Goal: Task Accomplishment & Management: Use online tool/utility

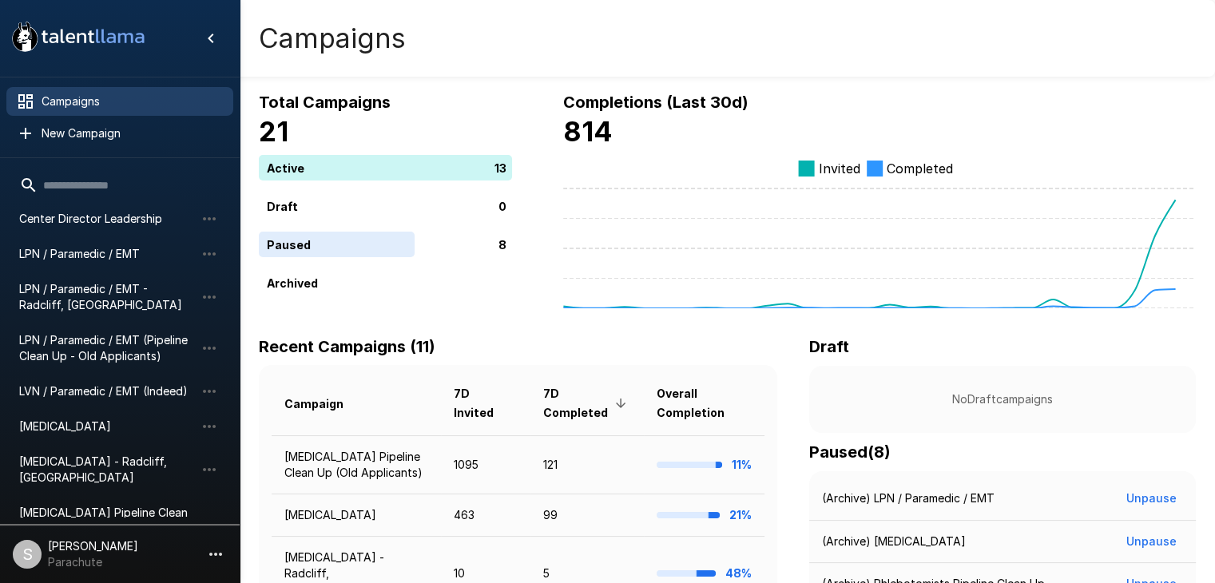
scroll to position [255, 0]
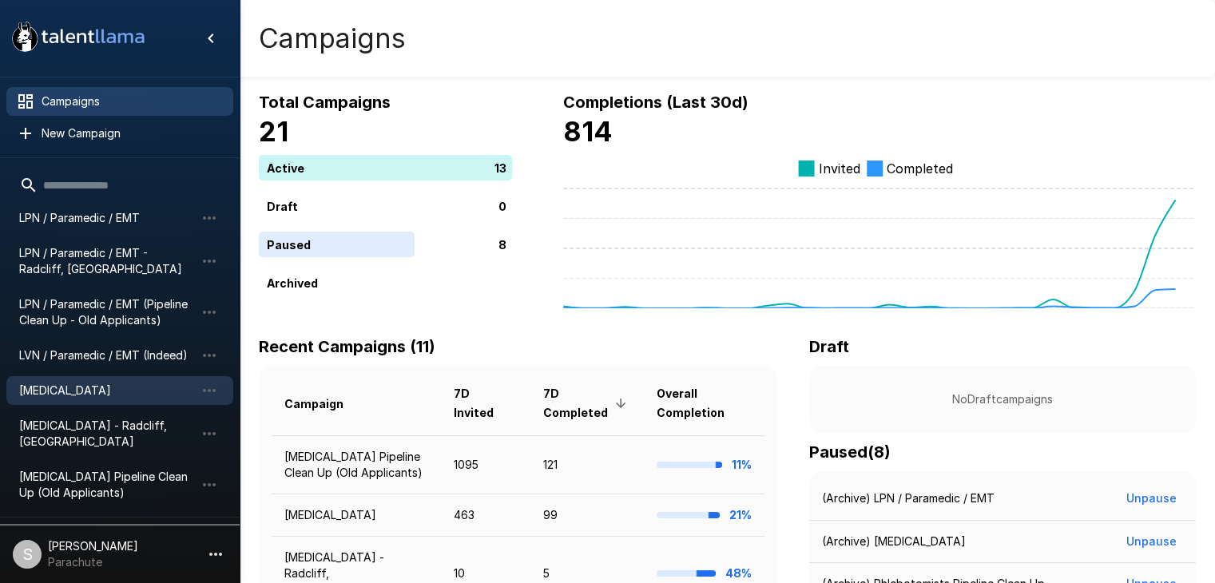
click at [80, 386] on span "[MEDICAL_DATA]" at bounding box center [107, 391] width 176 height 16
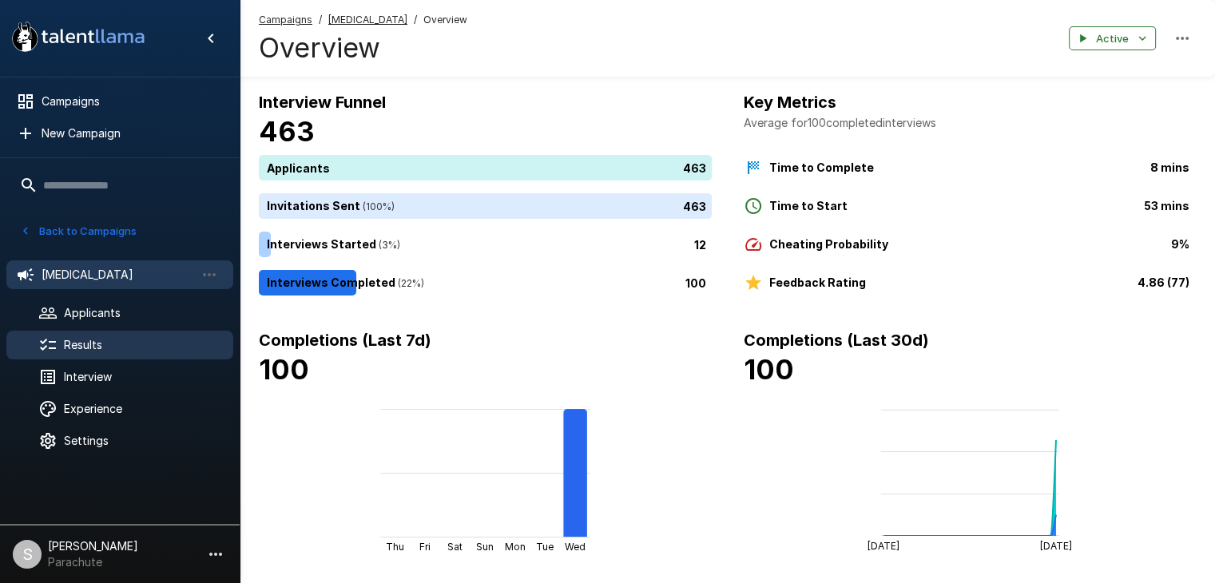
click at [92, 351] on span "Results" at bounding box center [142, 345] width 157 height 16
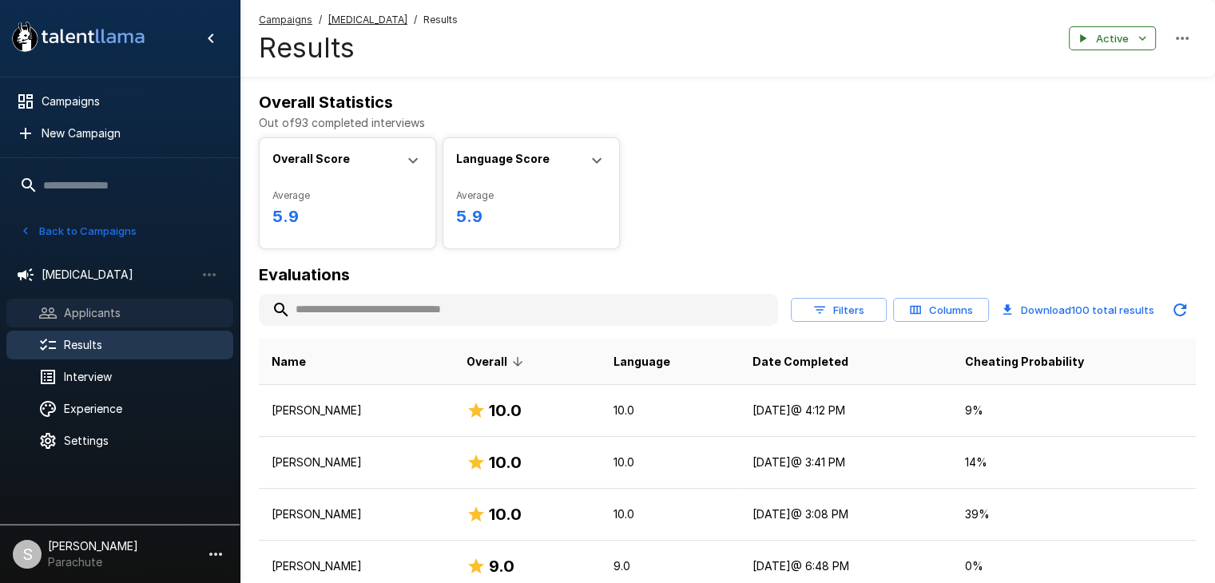
click at [113, 300] on div "Applicants" at bounding box center [119, 313] width 227 height 29
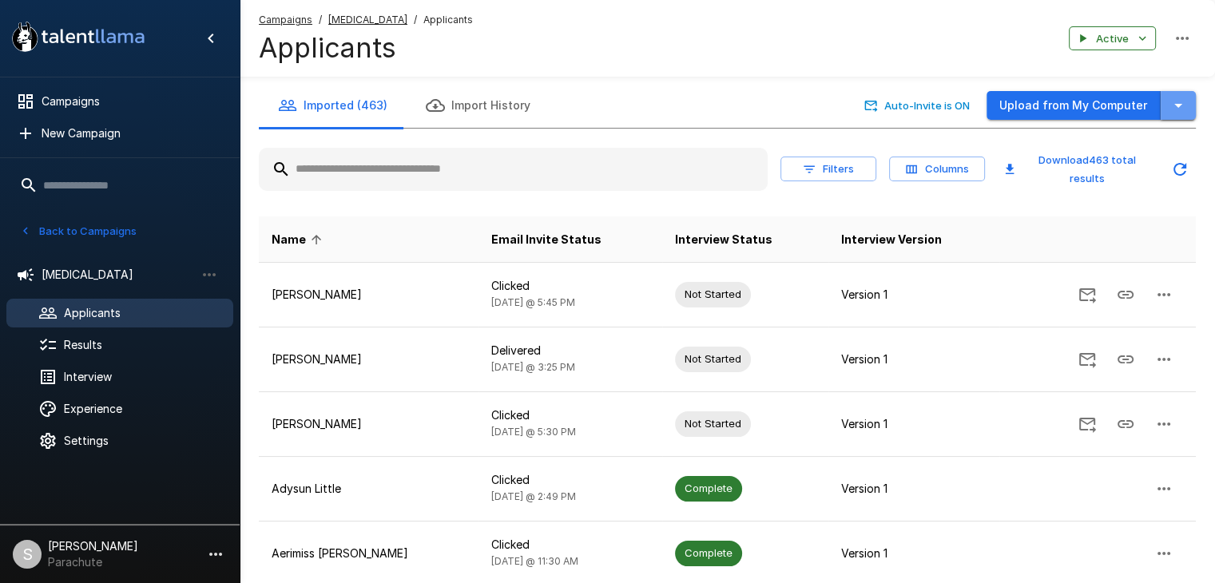
click at [1187, 106] on icon "button" at bounding box center [1178, 105] width 19 height 19
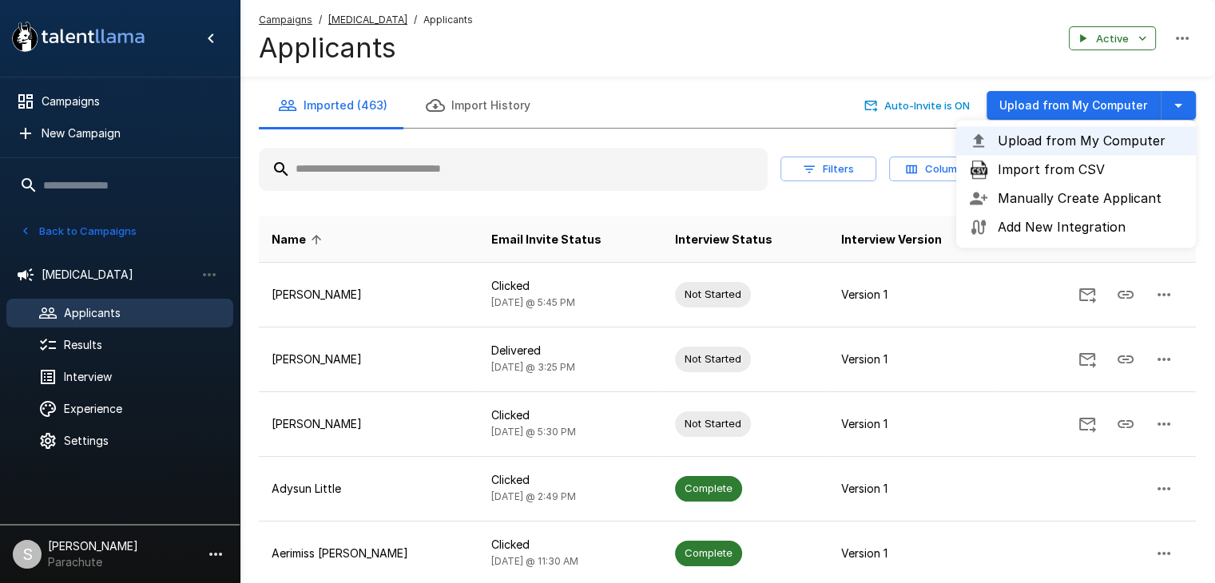
click at [1050, 176] on span "Import from CSV" at bounding box center [1090, 169] width 185 height 19
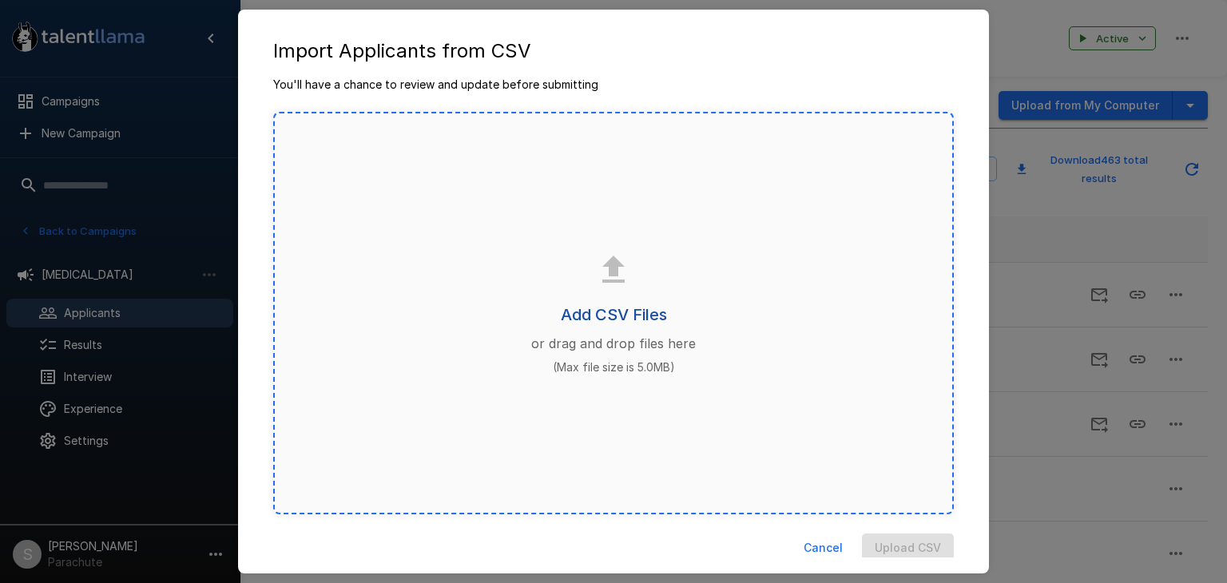
click at [605, 316] on h6 "Add CSV Files" at bounding box center [614, 315] width 106 height 26
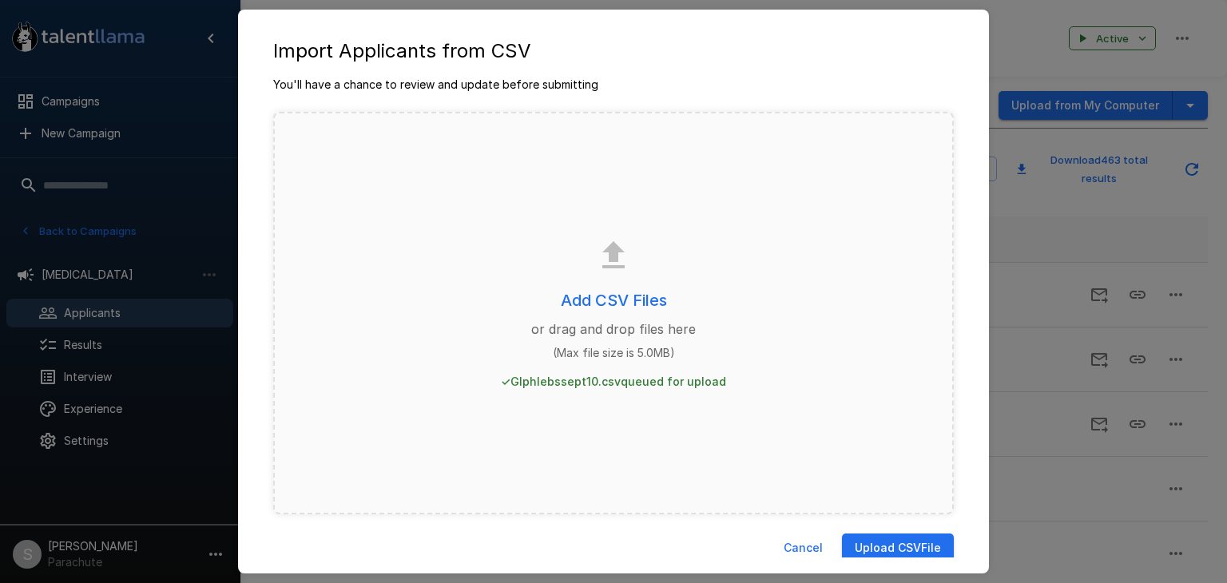
click at [885, 544] on button "Upload CSV File" at bounding box center [898, 549] width 112 height 30
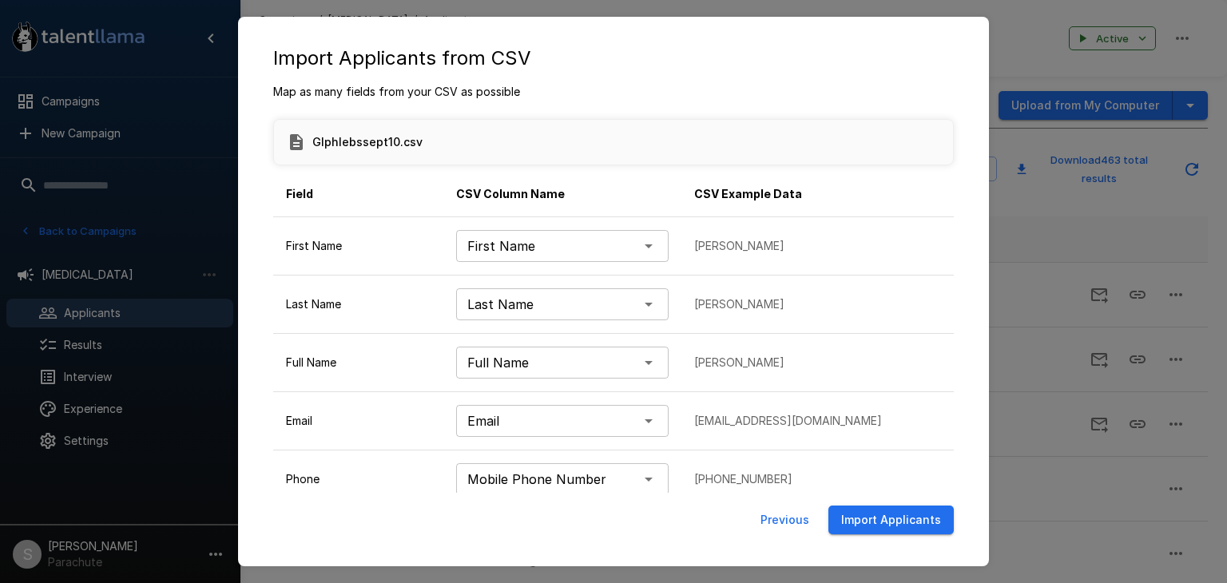
click at [874, 518] on button "Import Applicants" at bounding box center [891, 521] width 125 height 30
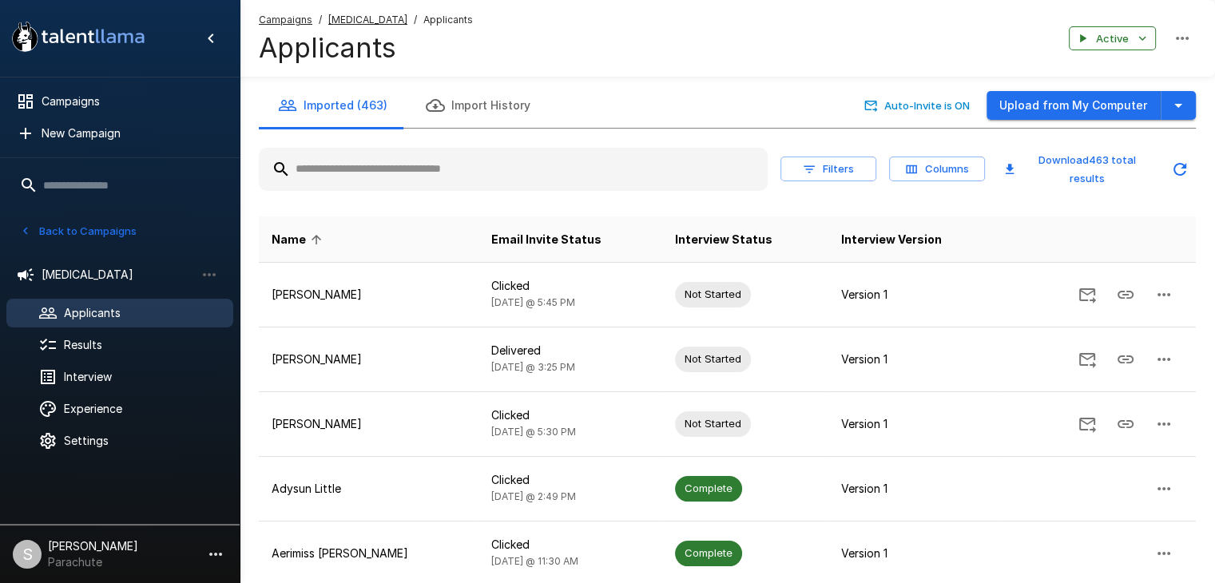
click at [52, 241] on button "Back to Campaigns" at bounding box center [78, 231] width 125 height 25
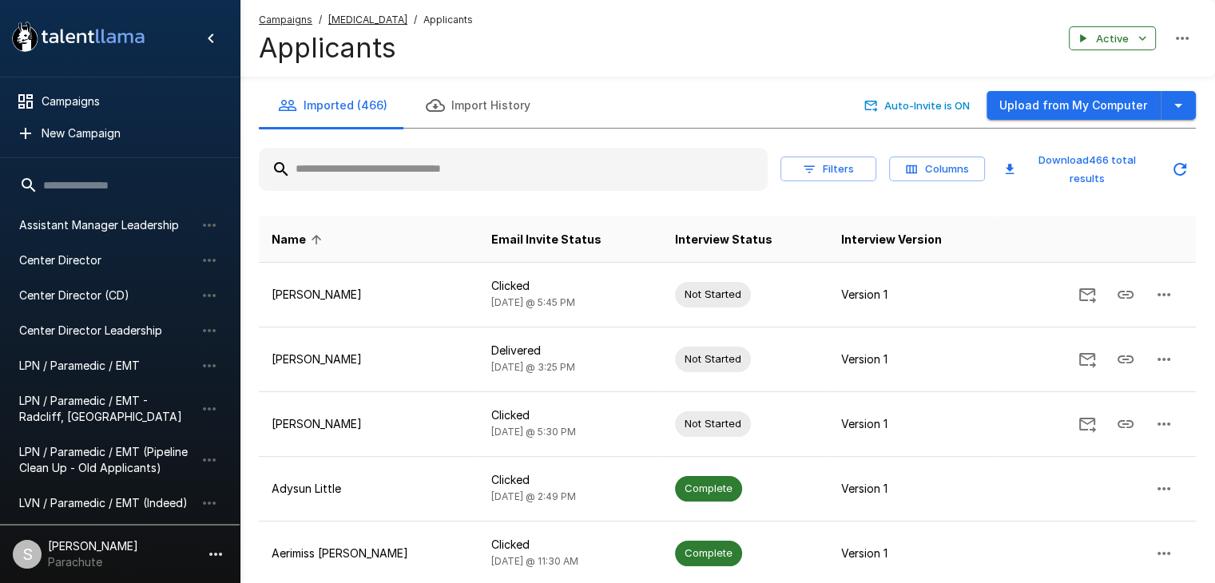
scroll to position [276, 0]
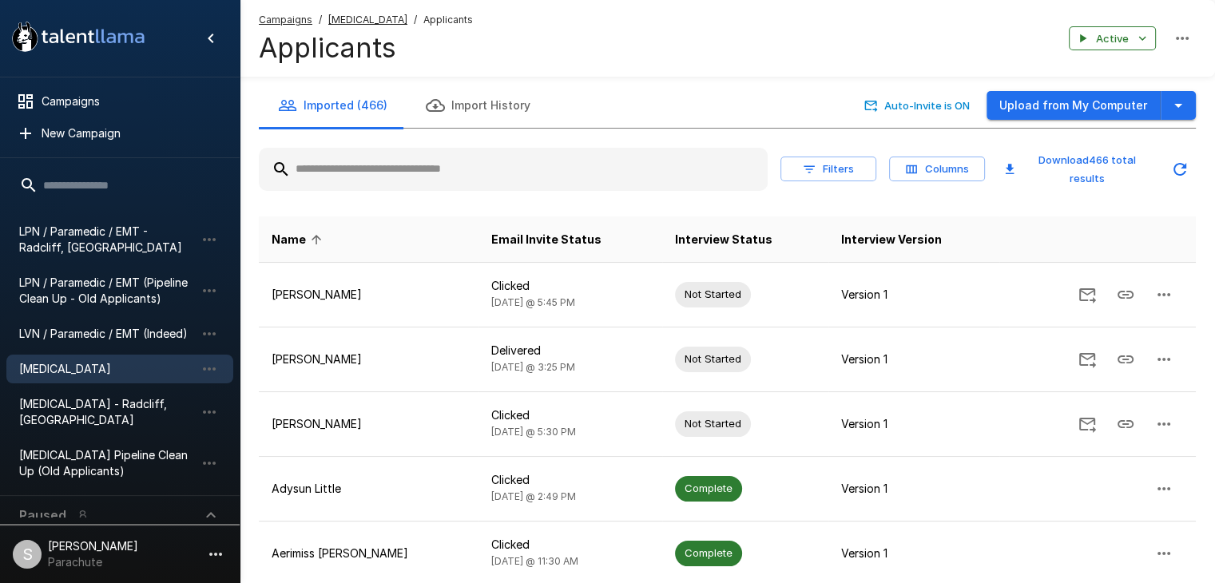
click at [58, 506] on p "Paused" at bounding box center [42, 515] width 47 height 19
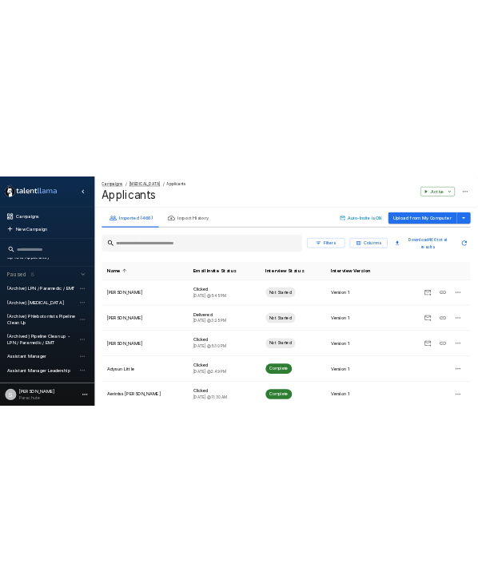
scroll to position [562, 0]
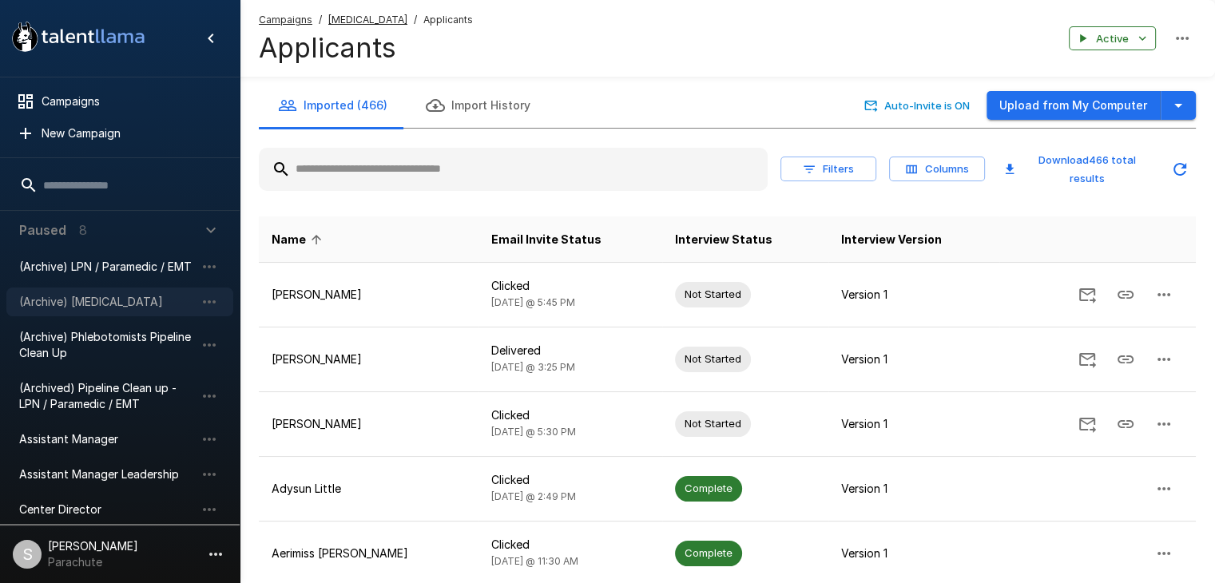
click at [94, 294] on span "(Archive) [MEDICAL_DATA]" at bounding box center [107, 302] width 176 height 16
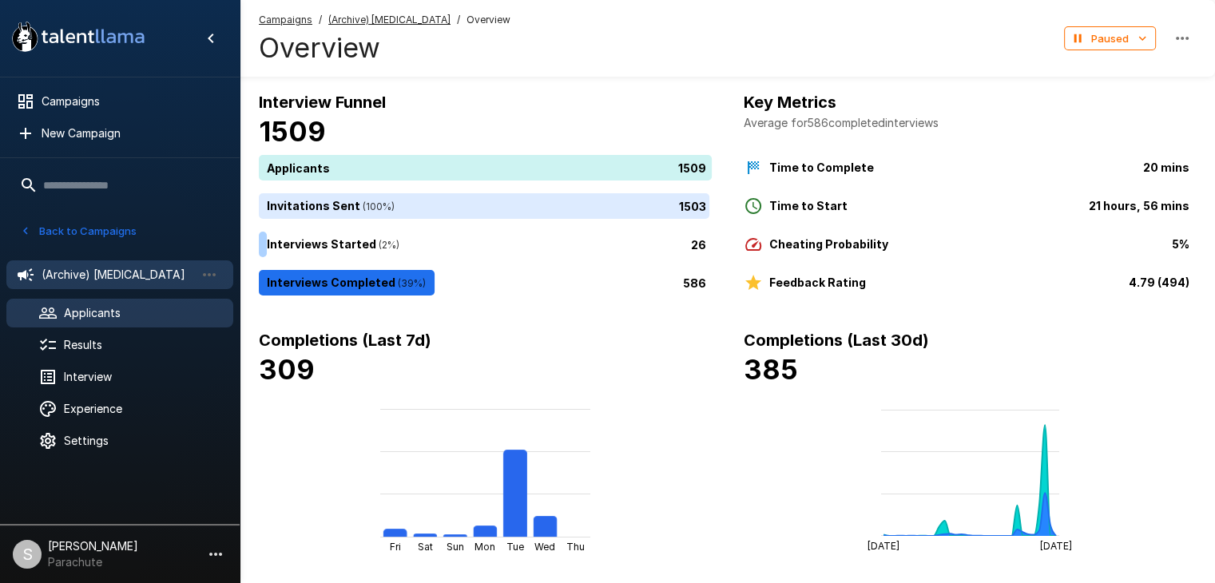
click at [101, 324] on div "Applicants" at bounding box center [119, 313] width 227 height 29
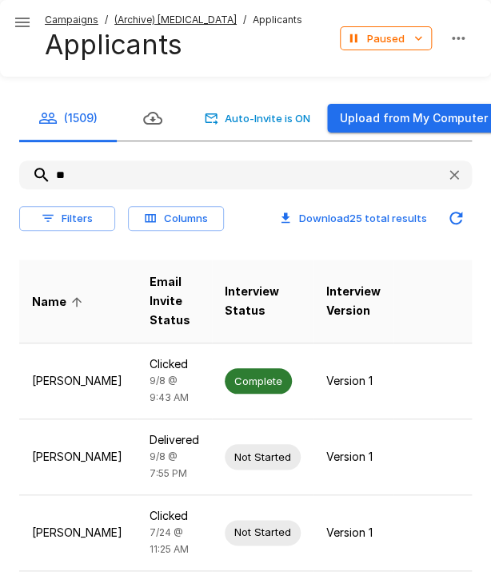
type input "*"
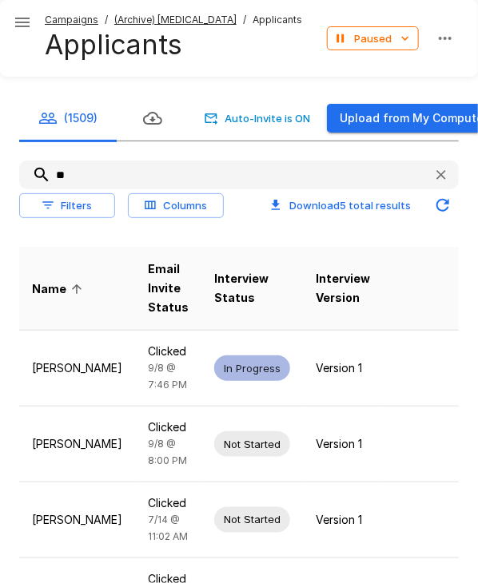
type input "*"
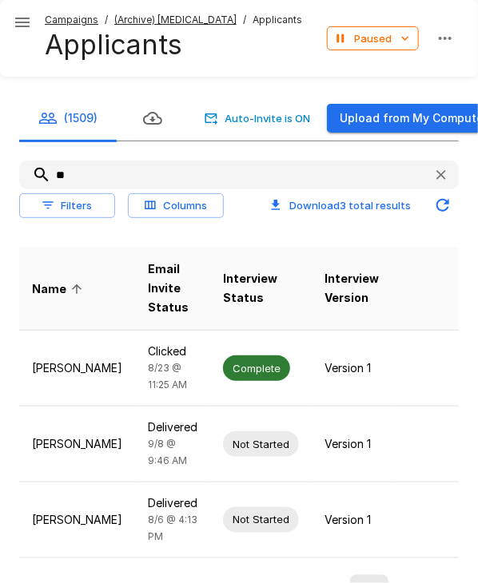
type input "*"
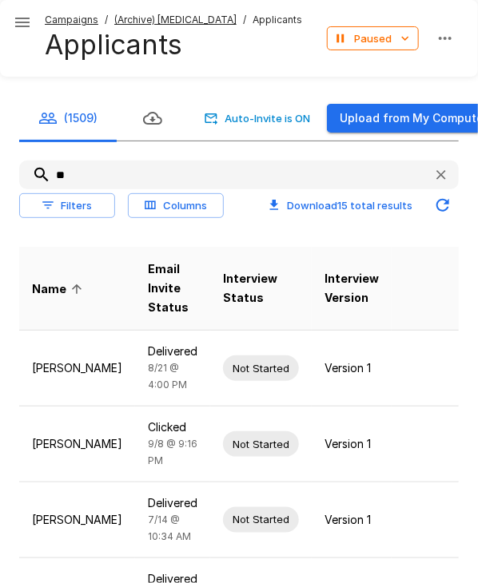
type input "*"
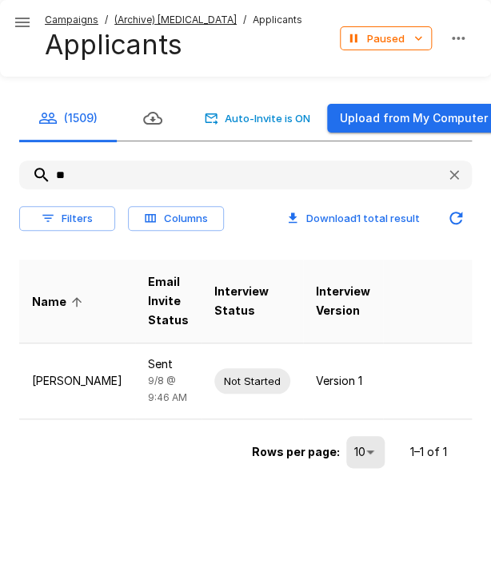
type input "*"
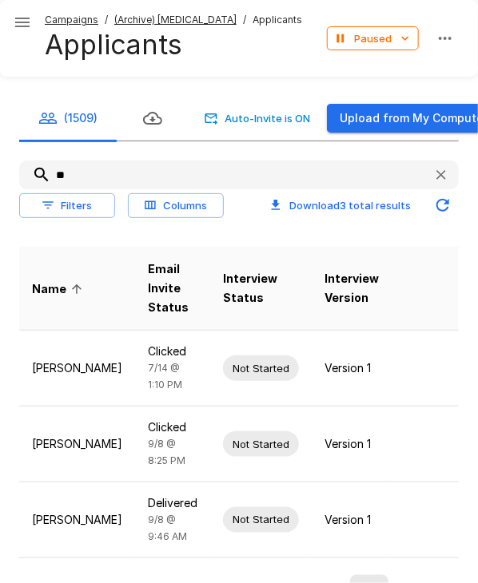
type input "*"
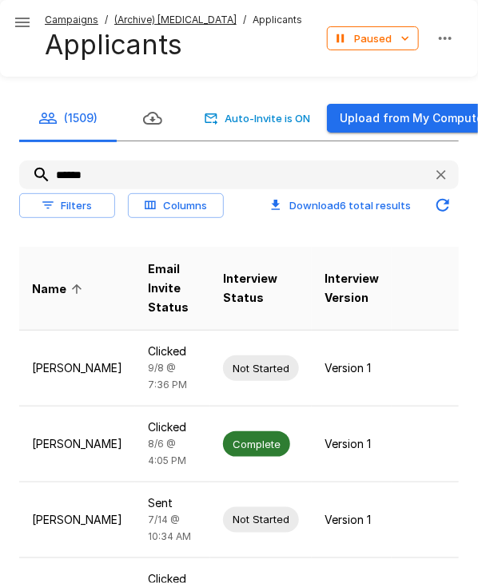
click at [93, 174] on input "******" at bounding box center [219, 175] width 401 height 29
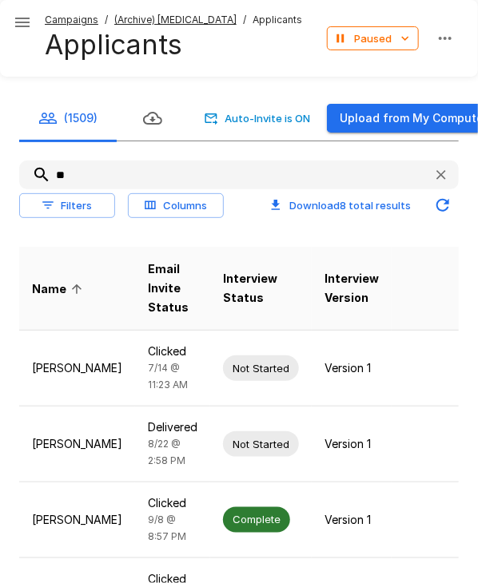
type input "*"
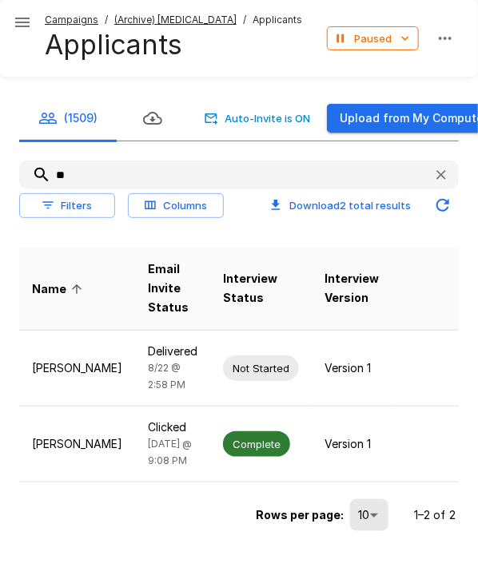
type input "*"
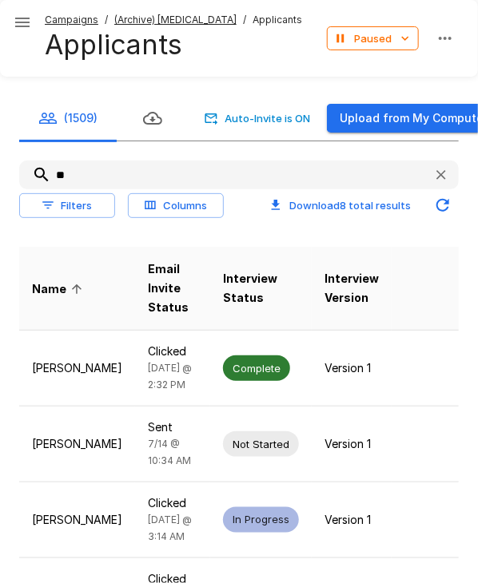
type input "*"
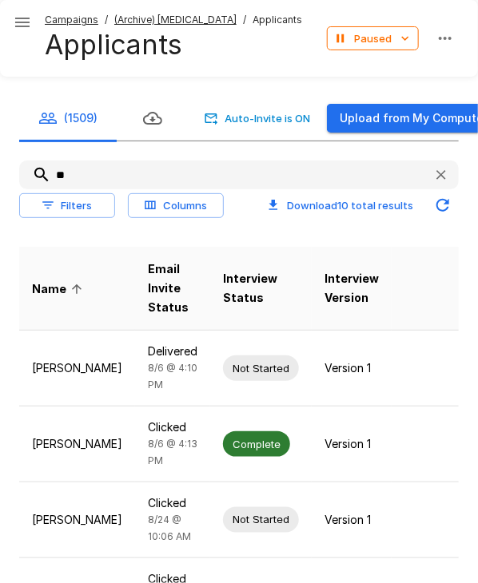
type input "*"
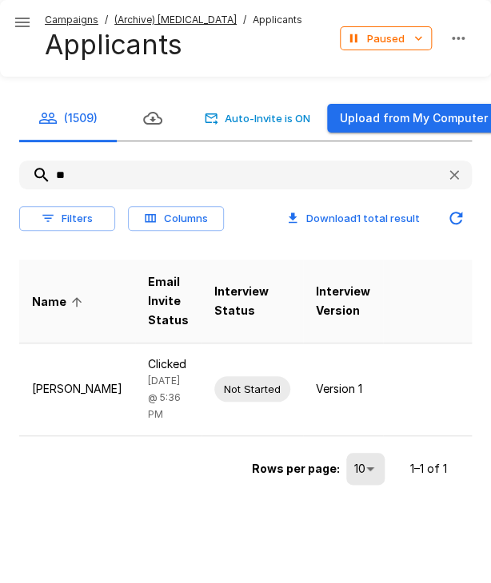
type input "*"
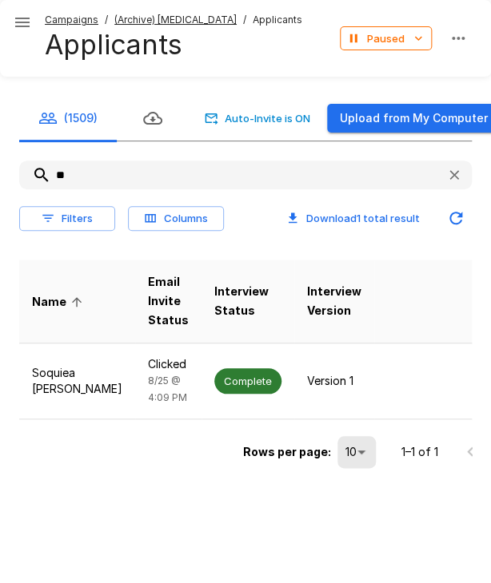
type input "*"
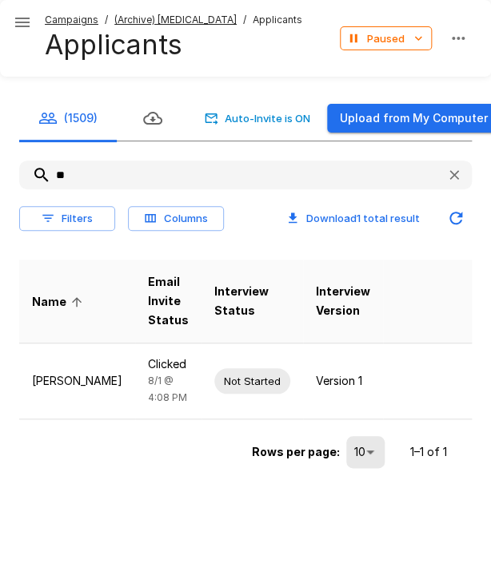
type input "*"
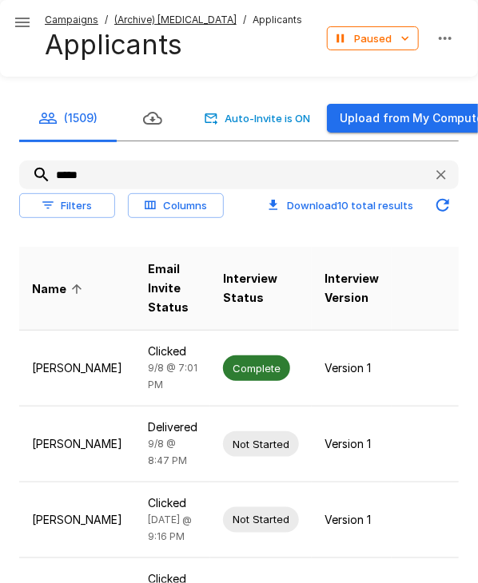
click at [77, 180] on input "*****" at bounding box center [219, 175] width 401 height 29
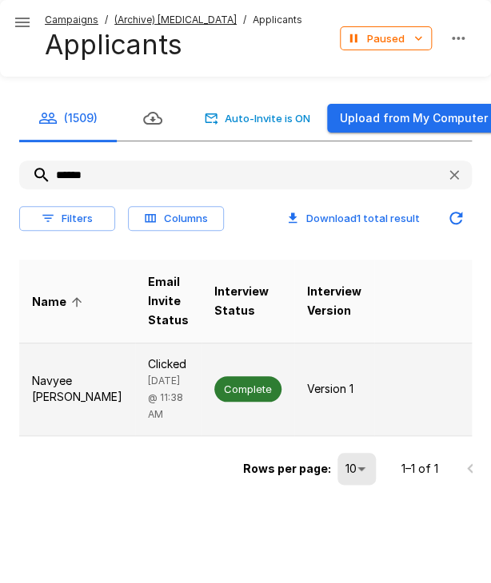
type input "******"
click at [228, 376] on div "Complete" at bounding box center [247, 389] width 67 height 26
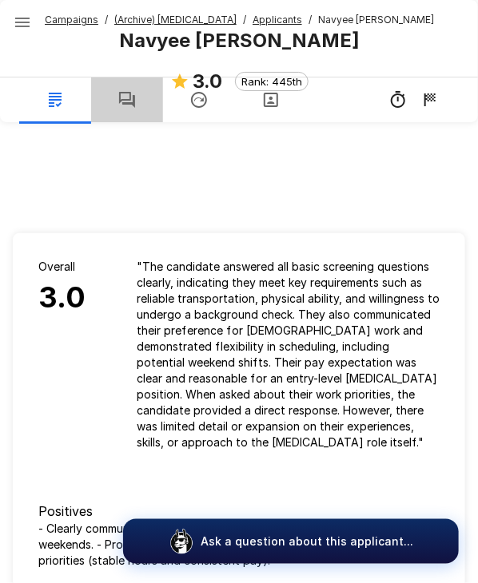
click at [121, 101] on icon "button" at bounding box center [127, 100] width 16 height 16
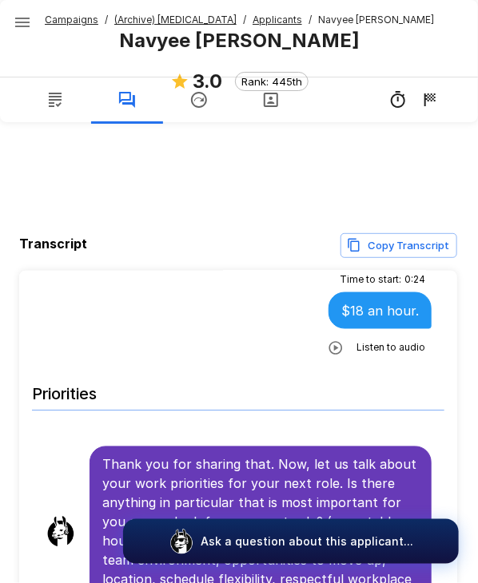
scroll to position [2916, 0]
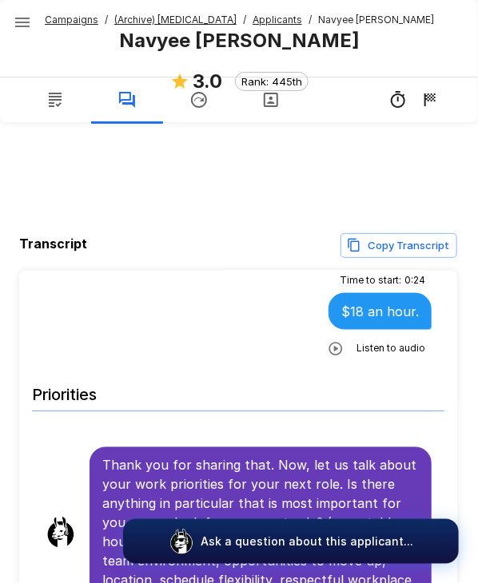
click at [252, 26] on span "Applicants" at bounding box center [277, 20] width 50 height 16
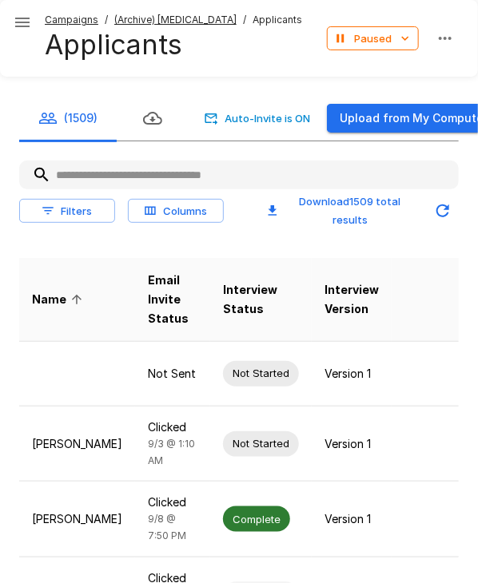
click at [83, 179] on input "text" at bounding box center [238, 175] width 439 height 29
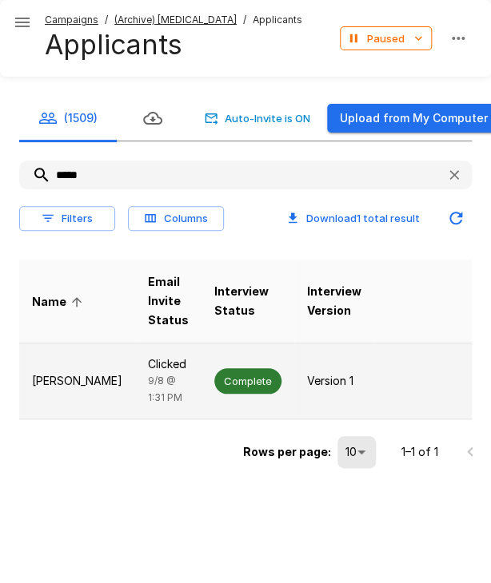
type input "*****"
click at [214, 388] on span "Complete" at bounding box center [247, 381] width 67 height 15
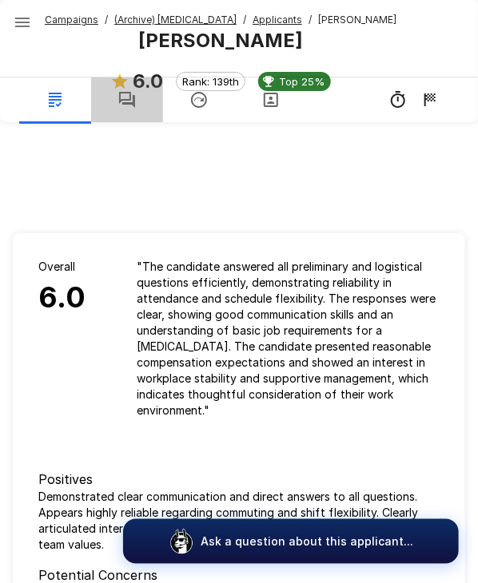
click at [126, 106] on icon "button" at bounding box center [126, 99] width 19 height 19
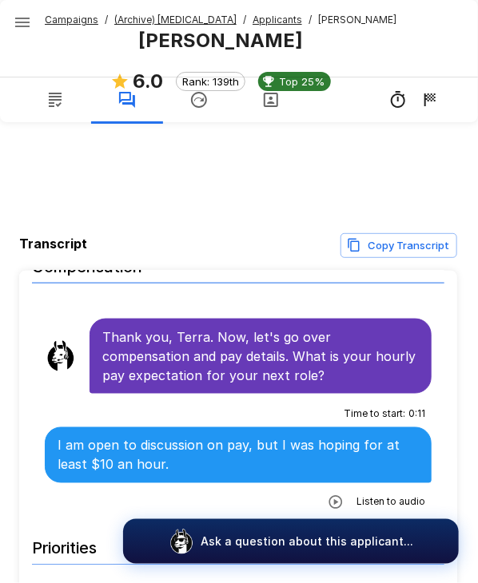
scroll to position [2889, 0]
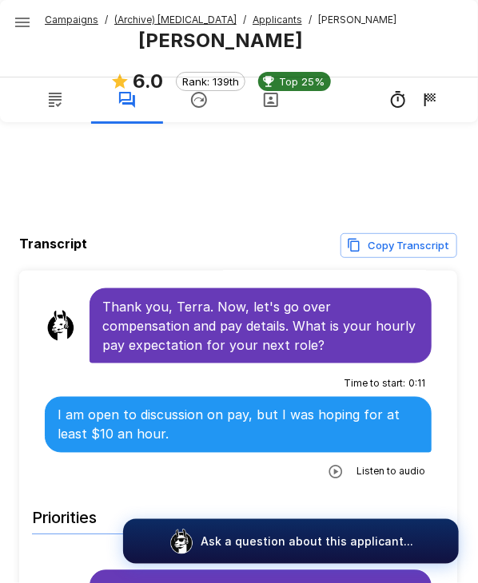
click at [255, 22] on u "Applicants" at bounding box center [277, 20] width 50 height 12
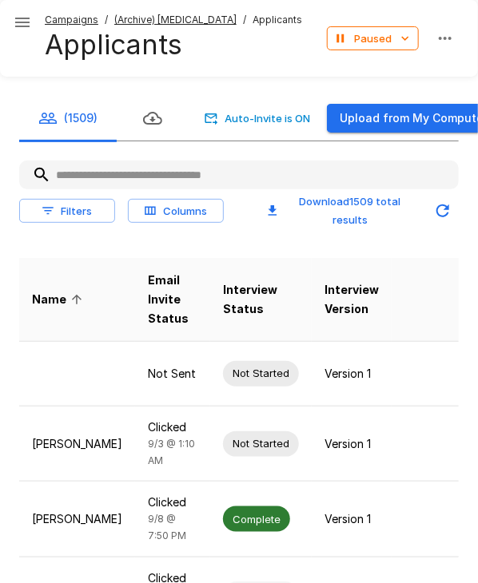
click at [211, 167] on input "text" at bounding box center [238, 175] width 439 height 29
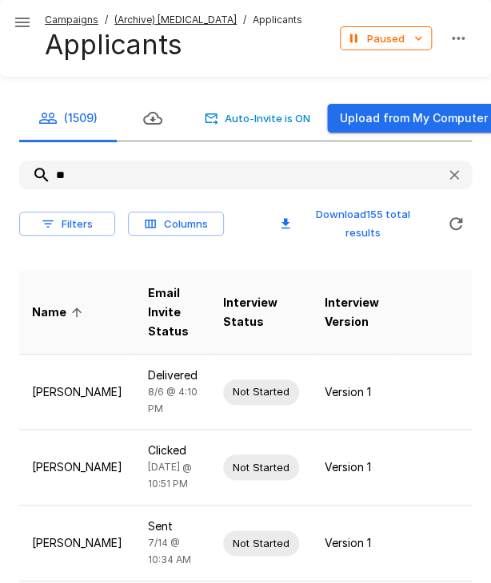
type input "*"
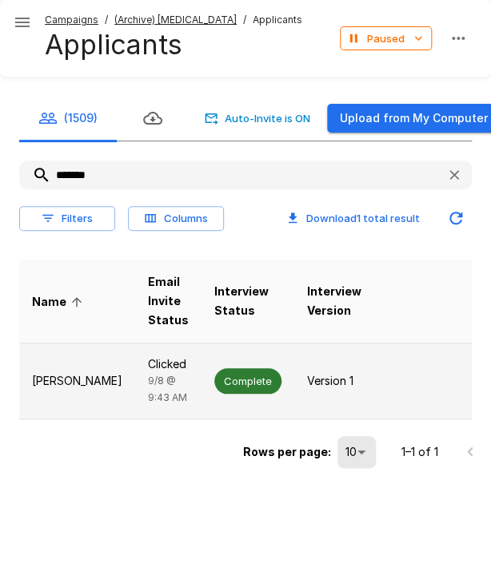
type input "*******"
click at [214, 384] on span "Complete" at bounding box center [247, 381] width 67 height 15
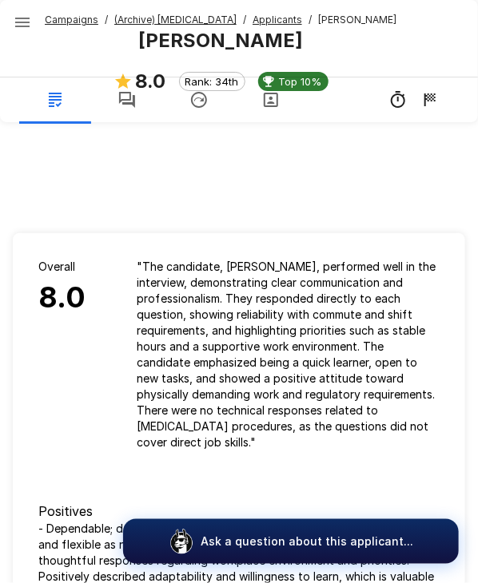
click at [130, 106] on icon "button" at bounding box center [126, 99] width 19 height 19
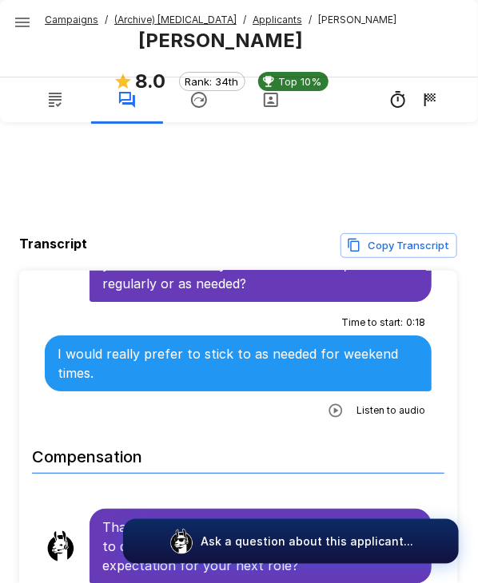
click at [266, 379] on p "I would really prefer to stick to as needed for weekend times." at bounding box center [238, 363] width 361 height 38
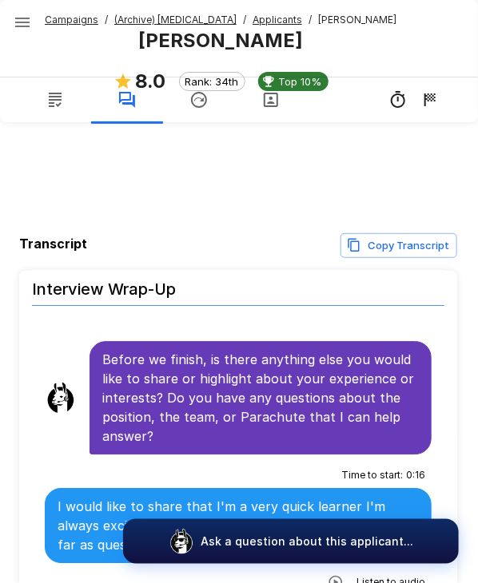
scroll to position [3343, 0]
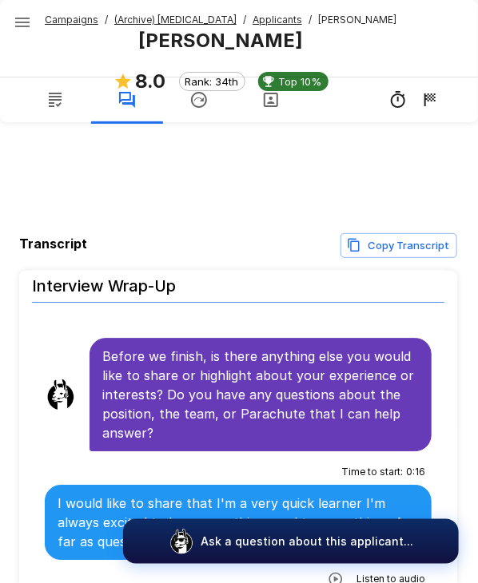
click at [253, 25] on u "Applicants" at bounding box center [277, 20] width 50 height 12
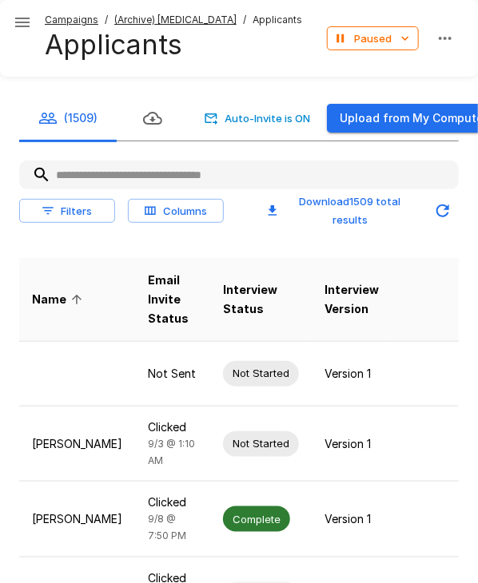
click at [121, 176] on input "text" at bounding box center [238, 175] width 439 height 29
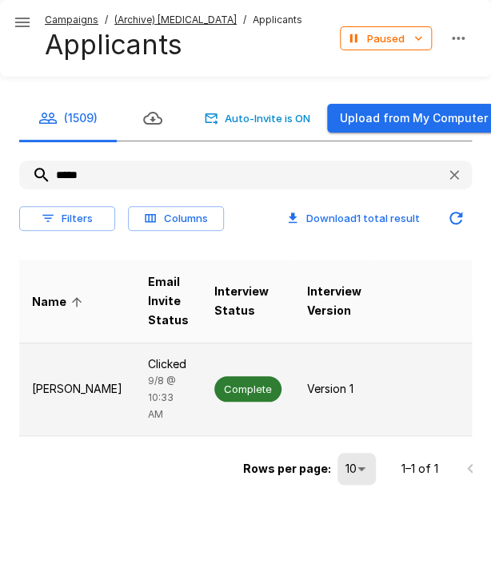
type input "*****"
click at [214, 390] on span "Complete" at bounding box center [247, 389] width 67 height 15
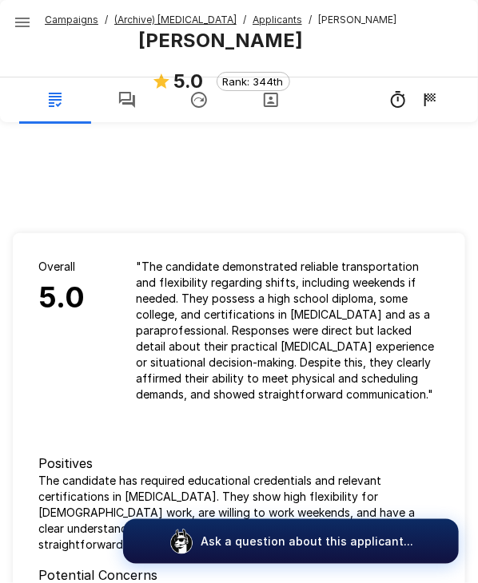
click at [134, 97] on icon "button" at bounding box center [127, 100] width 16 height 16
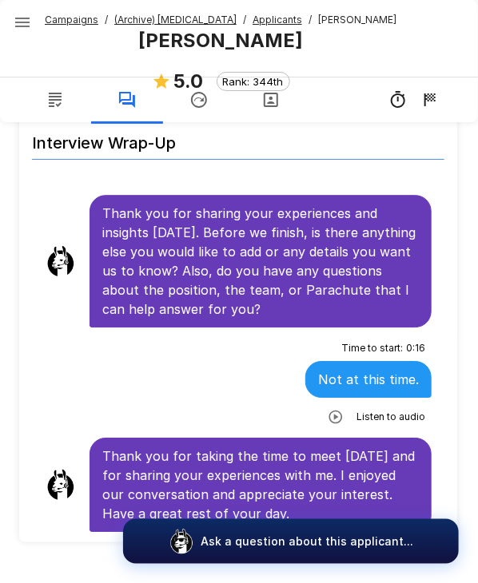
scroll to position [197, 0]
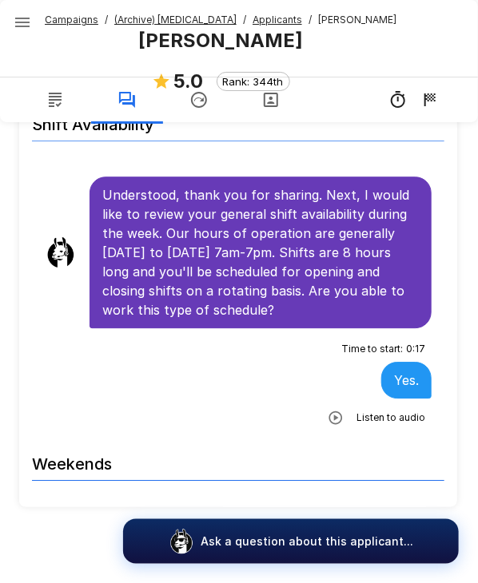
scroll to position [1954, 0]
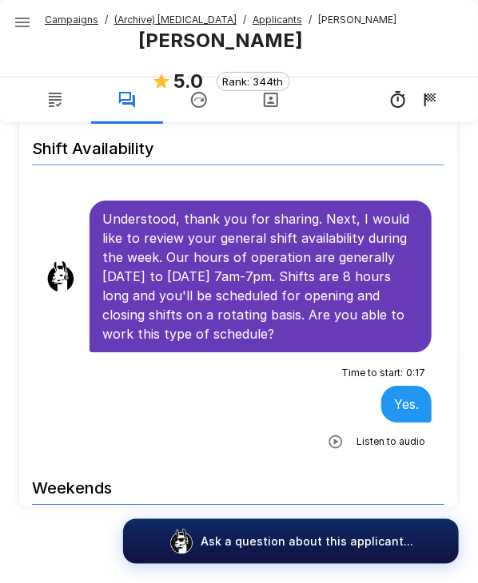
click at [268, 16] on u "Applicants" at bounding box center [277, 20] width 50 height 12
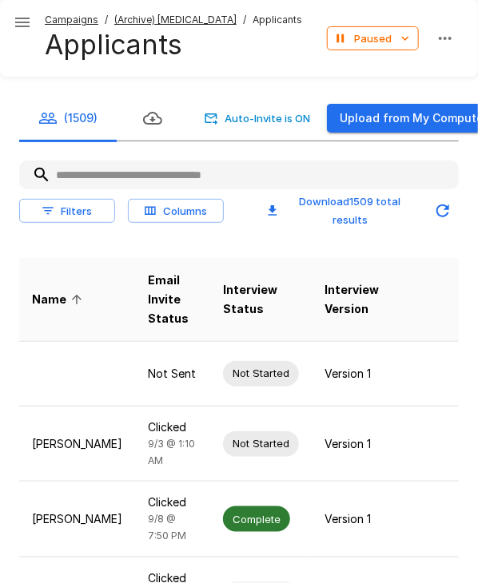
click at [161, 175] on input "text" at bounding box center [238, 175] width 439 height 29
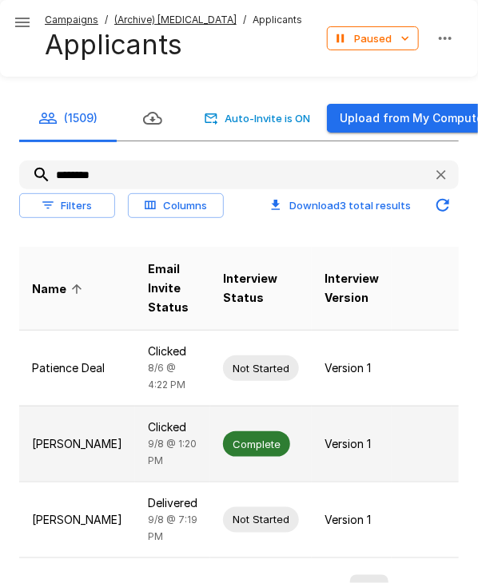
type input "********"
click at [223, 451] on span "Complete" at bounding box center [256, 444] width 67 height 15
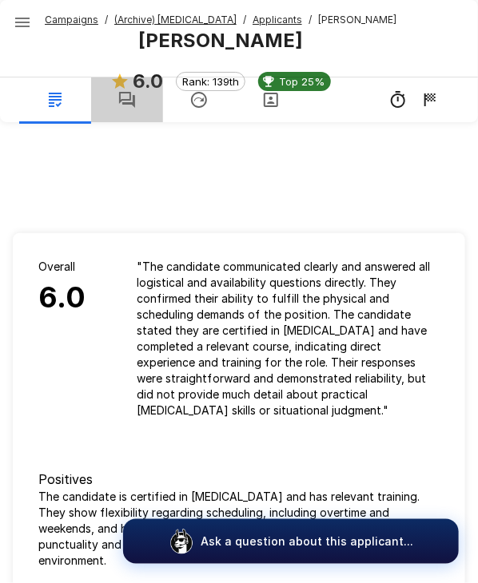
click at [131, 108] on icon "button" at bounding box center [126, 99] width 19 height 19
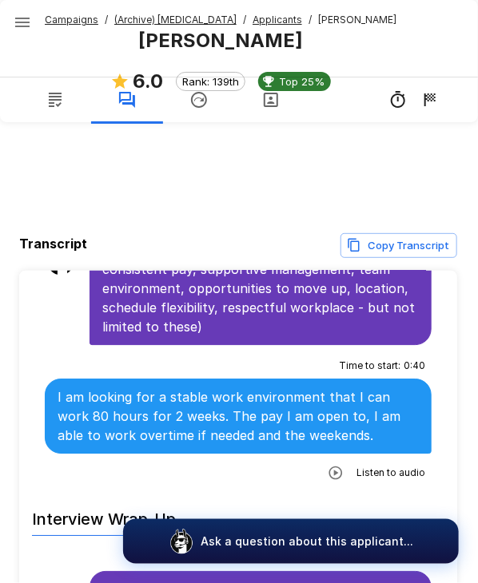
scroll to position [3397, 0]
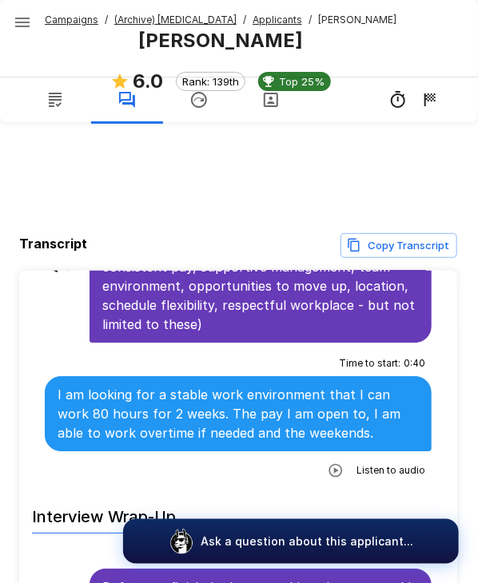
click at [252, 23] on u "Applicants" at bounding box center [277, 20] width 50 height 12
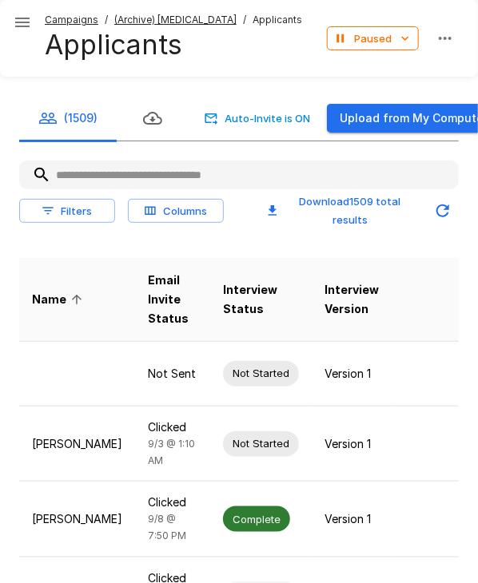
click at [181, 188] on input "text" at bounding box center [238, 175] width 439 height 29
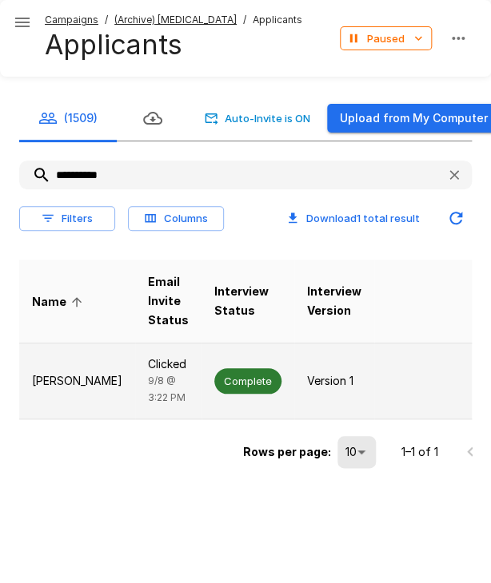
type input "**********"
click at [214, 391] on div "Complete" at bounding box center [247, 381] width 67 height 26
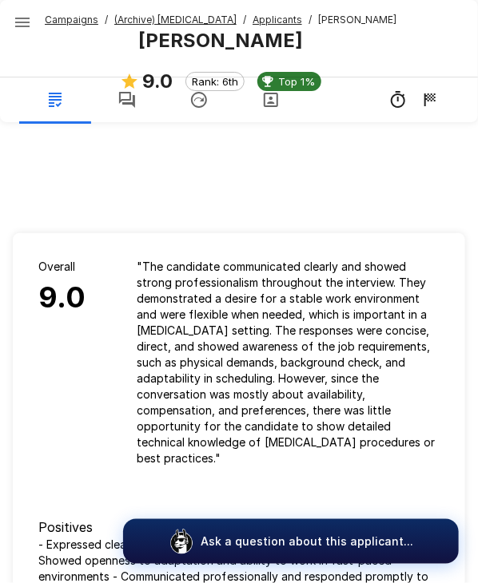
click at [138, 108] on button "button" at bounding box center [127, 100] width 72 height 45
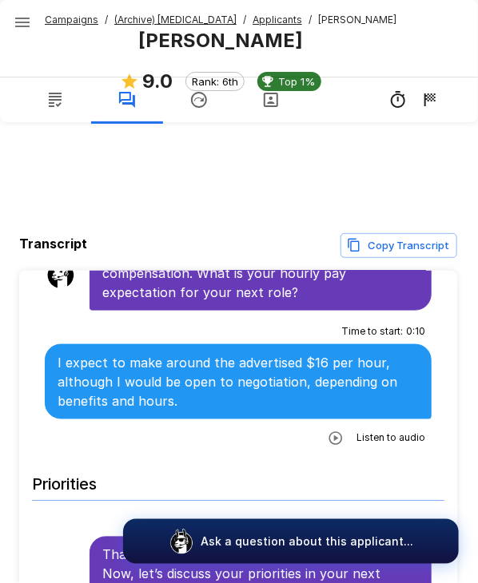
scroll to position [2833, 0]
click at [252, 20] on u "Applicants" at bounding box center [277, 20] width 50 height 12
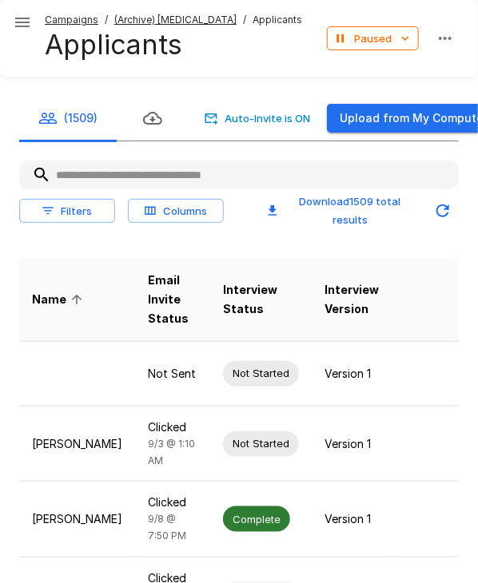
click at [149, 180] on input "text" at bounding box center [238, 175] width 439 height 29
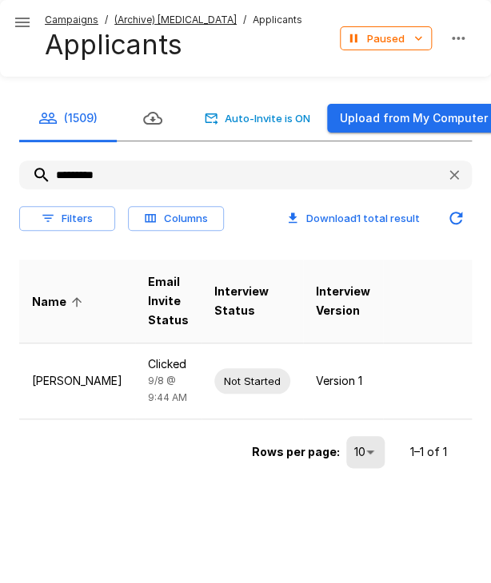
click at [94, 177] on input "*********" at bounding box center [226, 175] width 414 height 29
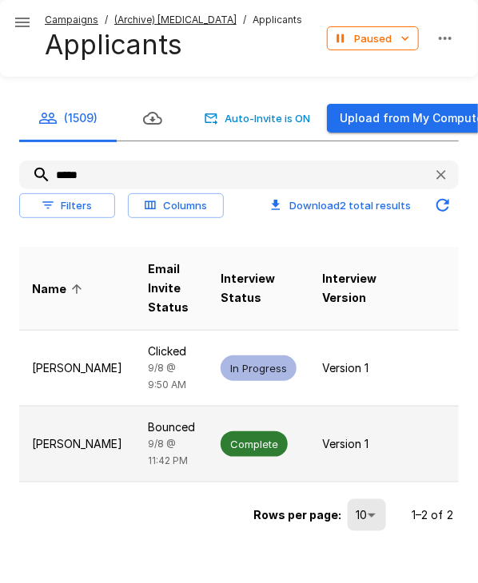
type input "*****"
click at [227, 452] on span "Complete" at bounding box center [254, 444] width 67 height 15
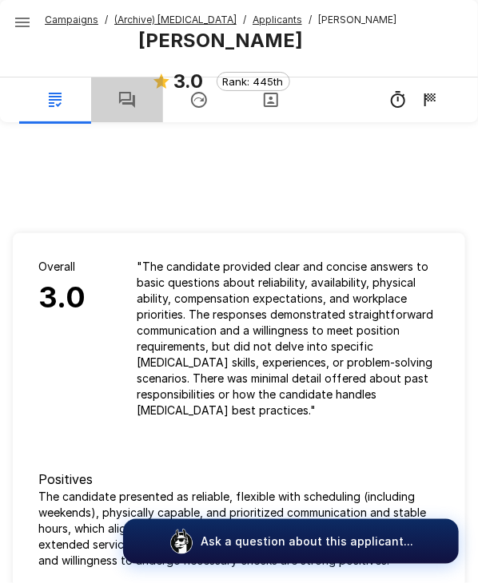
click at [125, 113] on button "button" at bounding box center [127, 100] width 72 height 45
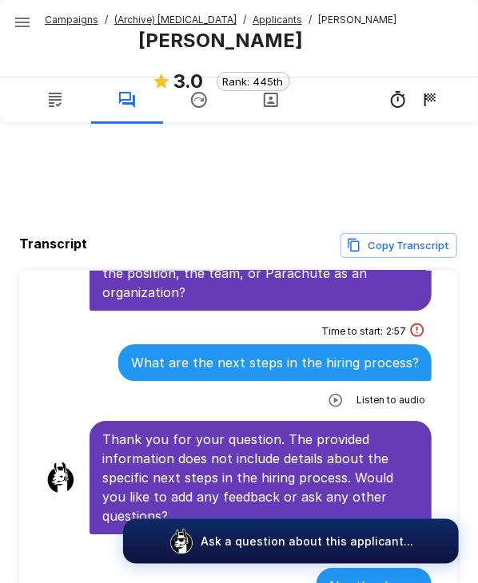
scroll to position [3393, 0]
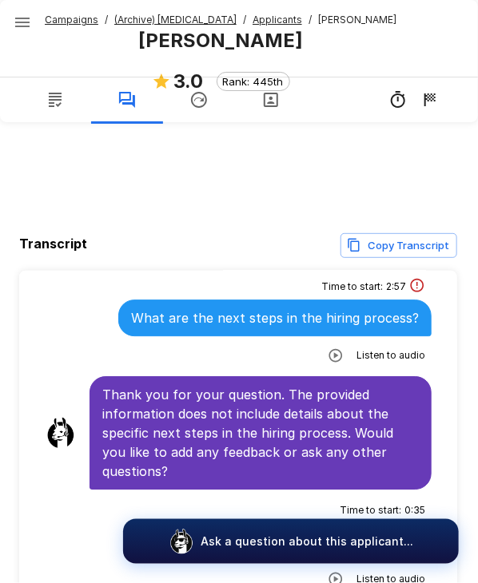
click at [258, 17] on u "Applicants" at bounding box center [277, 20] width 50 height 12
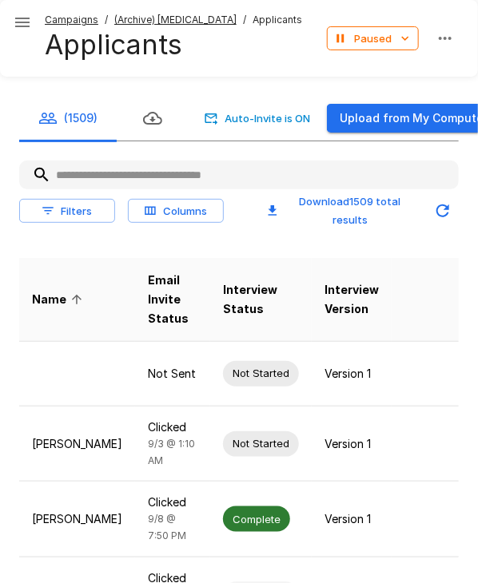
click at [163, 173] on input "text" at bounding box center [238, 175] width 439 height 29
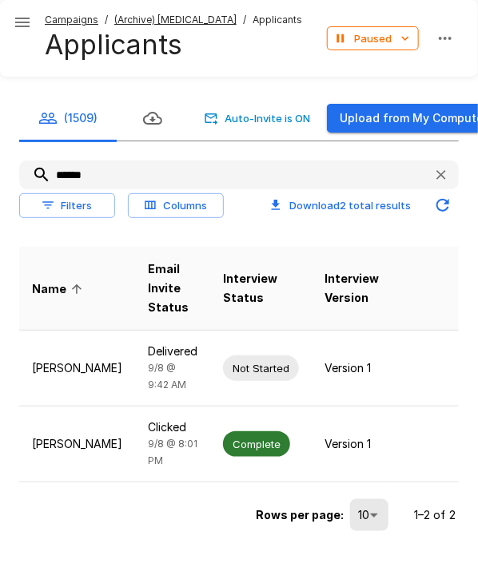
click at [76, 169] on input "******" at bounding box center [219, 175] width 401 height 29
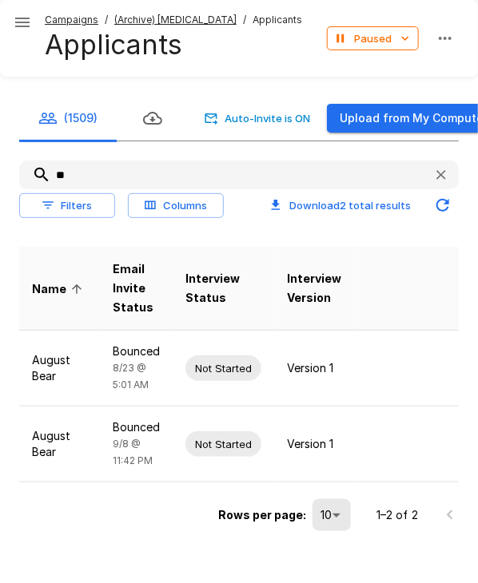
type input "*"
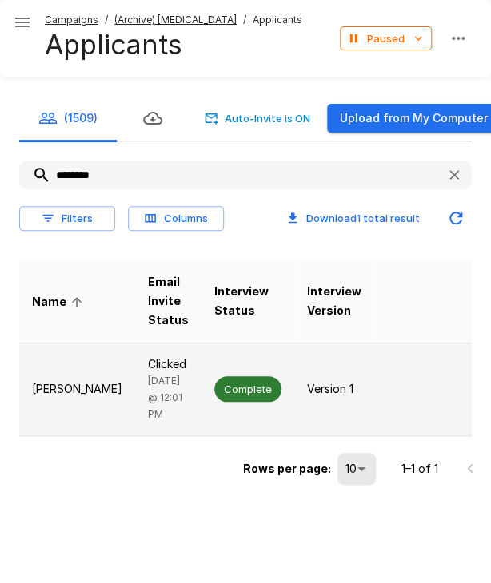
type input "********"
click at [209, 403] on td "Complete" at bounding box center [247, 390] width 93 height 93
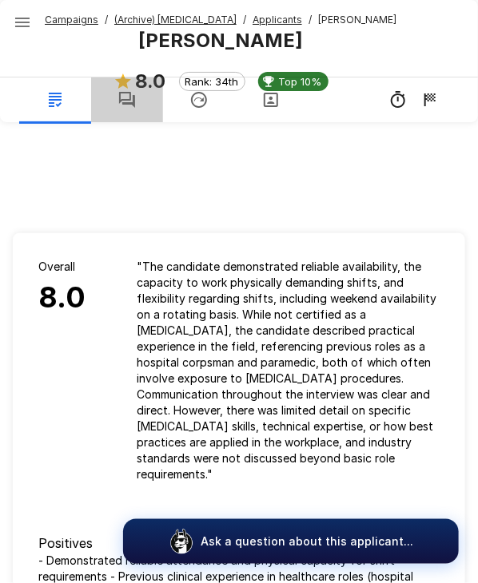
click at [133, 101] on icon "button" at bounding box center [127, 100] width 16 height 16
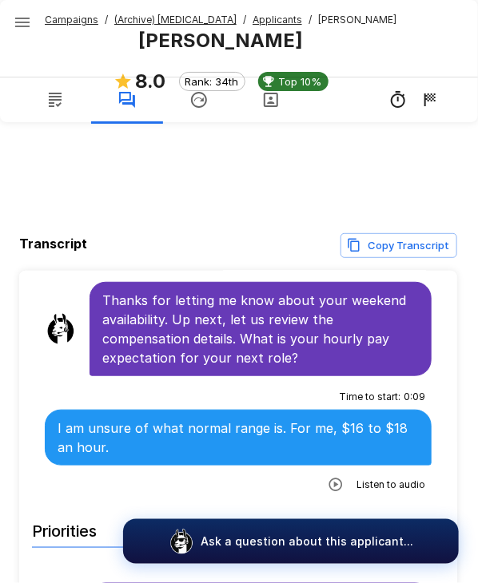
scroll to position [2673, 0]
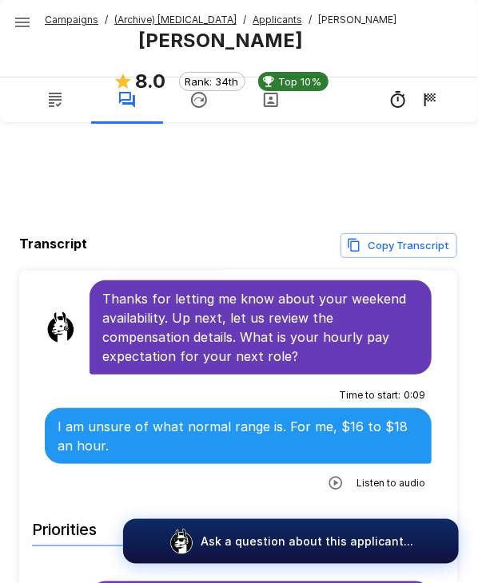
click at [252, 24] on u "Applicants" at bounding box center [277, 20] width 50 height 12
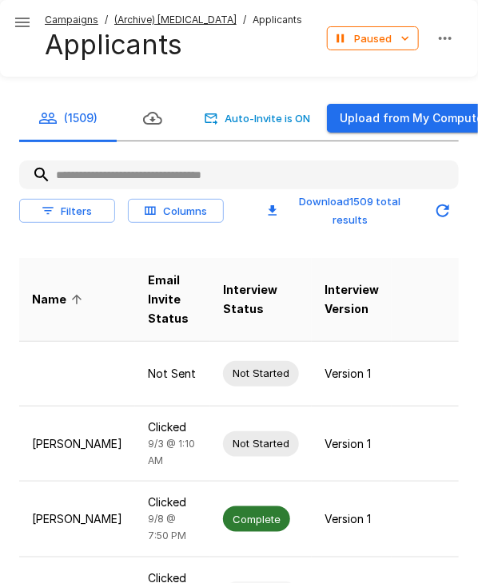
click at [196, 168] on input "text" at bounding box center [238, 175] width 439 height 29
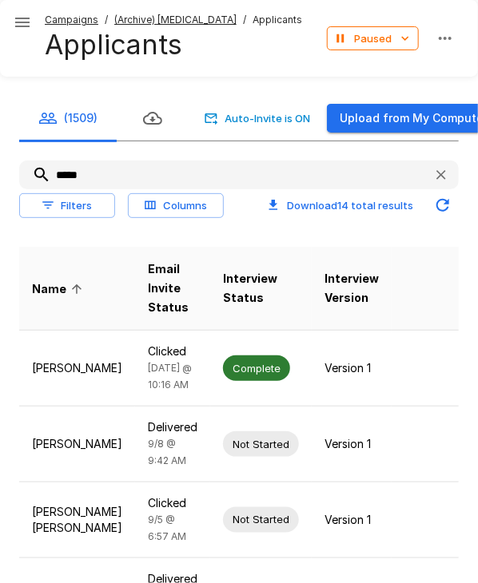
click at [151, 180] on input "*****" at bounding box center [219, 175] width 401 height 29
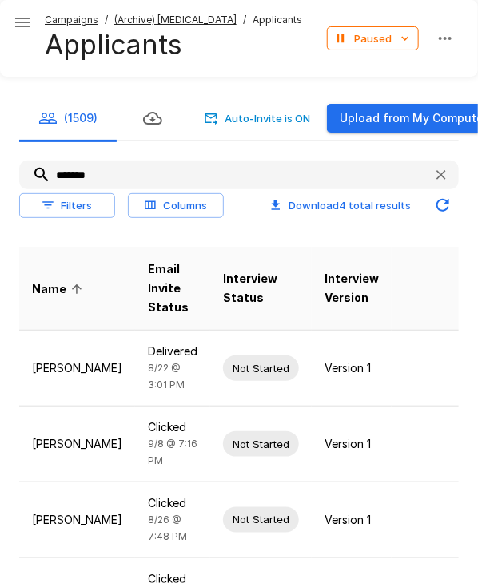
click at [151, 180] on input "*******" at bounding box center [219, 175] width 401 height 29
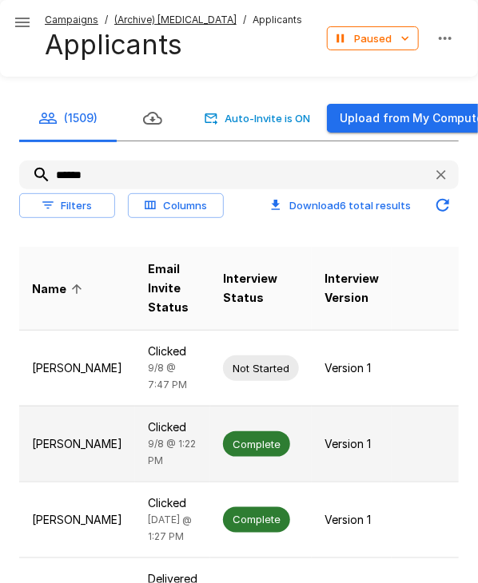
type input "******"
click at [223, 457] on div "Complete" at bounding box center [256, 444] width 67 height 26
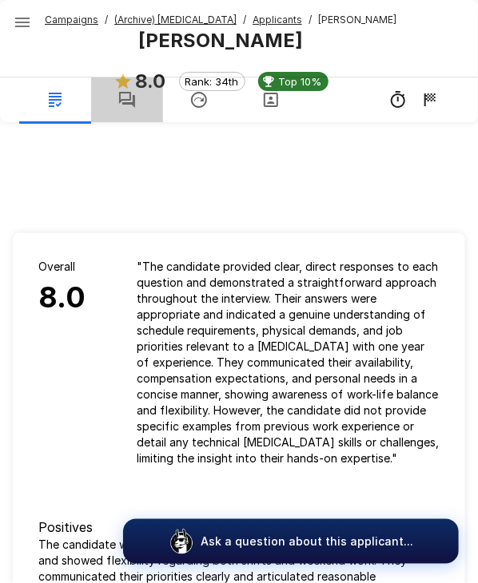
click at [130, 102] on icon "button" at bounding box center [127, 100] width 16 height 16
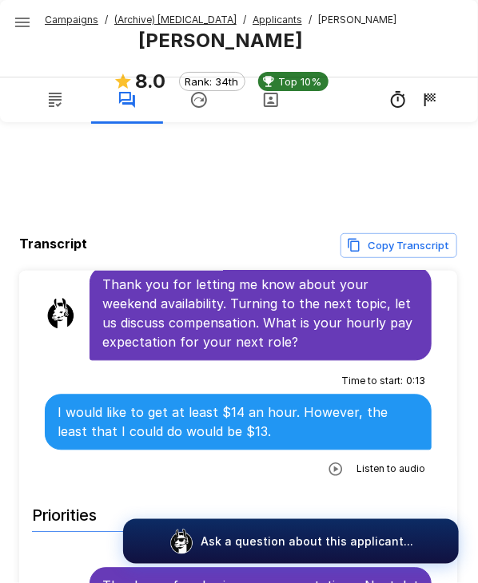
scroll to position [3065, 0]
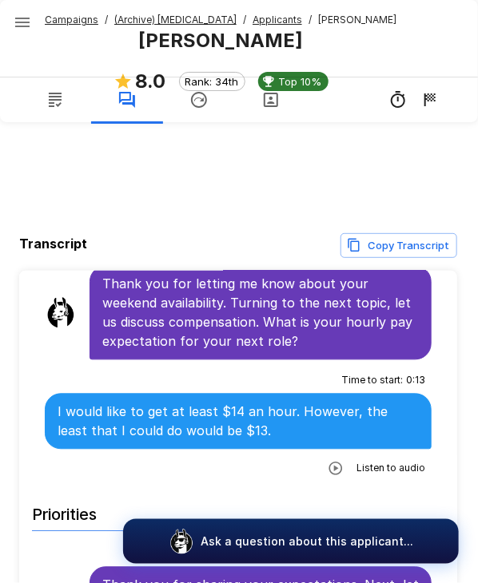
click at [260, 21] on u "Applicants" at bounding box center [277, 20] width 50 height 12
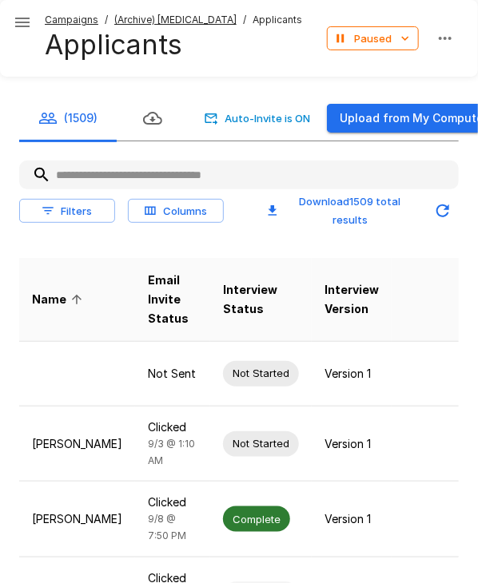
click at [117, 181] on input "text" at bounding box center [238, 175] width 439 height 29
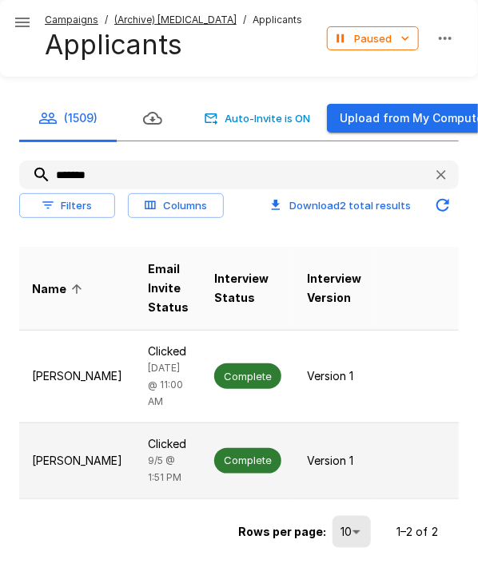
type input "*******"
click at [214, 468] on span "Complete" at bounding box center [247, 460] width 67 height 15
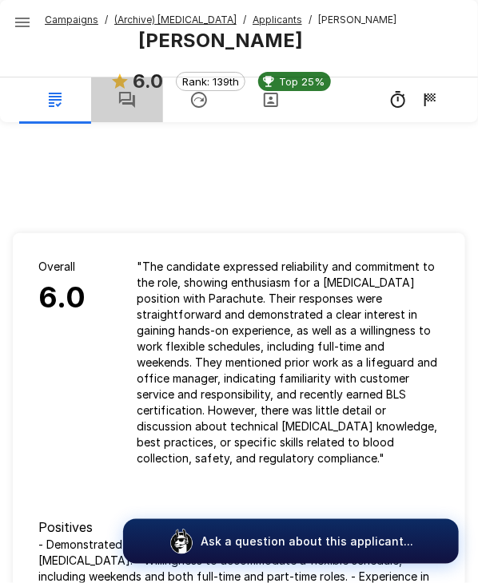
click at [128, 97] on icon "button" at bounding box center [126, 99] width 19 height 19
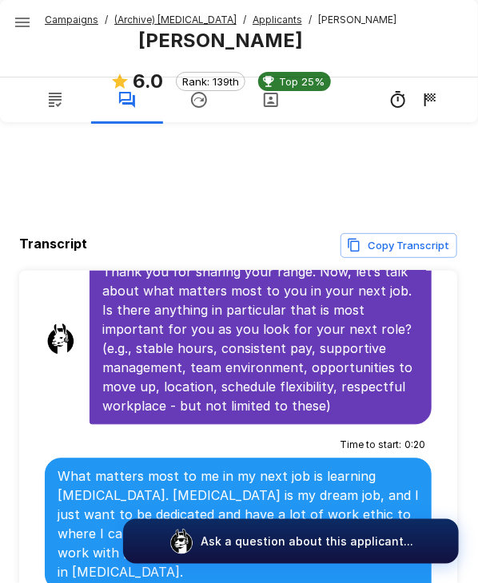
scroll to position [3077, 0]
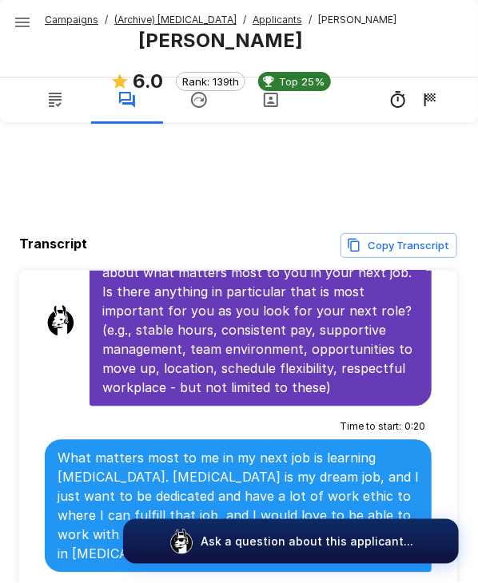
click at [252, 17] on u "Applicants" at bounding box center [277, 20] width 50 height 12
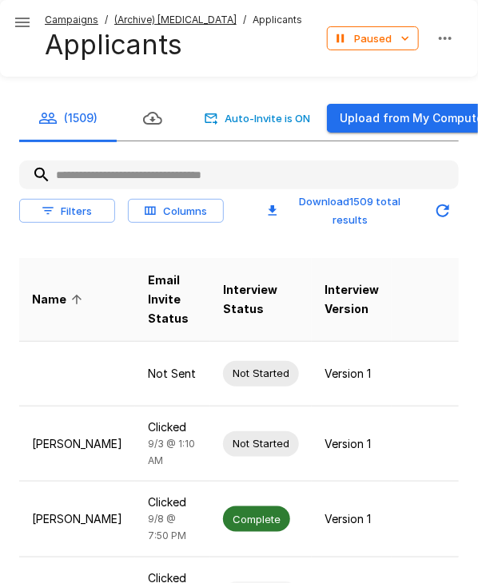
click at [131, 177] on input "text" at bounding box center [238, 175] width 439 height 29
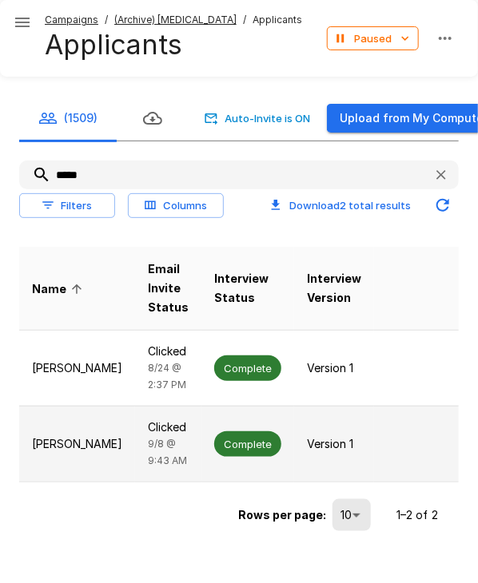
type input "*****"
click at [166, 435] on p "Clicked" at bounding box center [168, 427] width 41 height 16
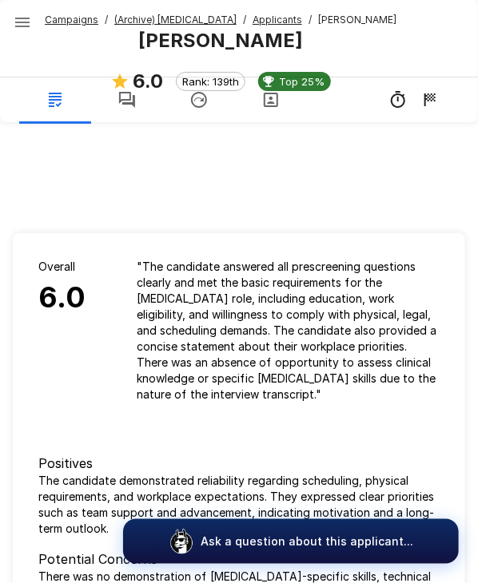
click at [133, 106] on icon "button" at bounding box center [126, 99] width 19 height 19
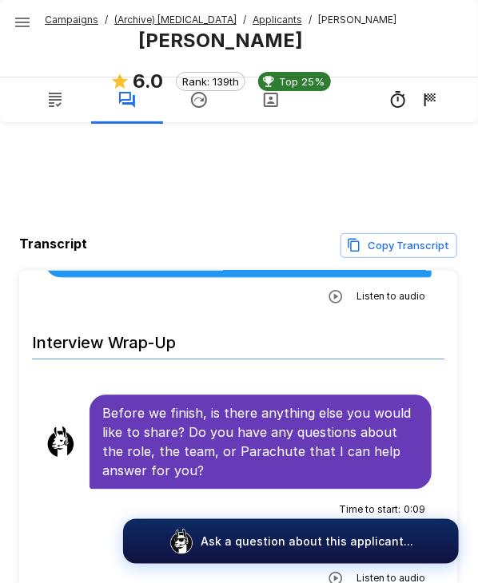
scroll to position [197, 0]
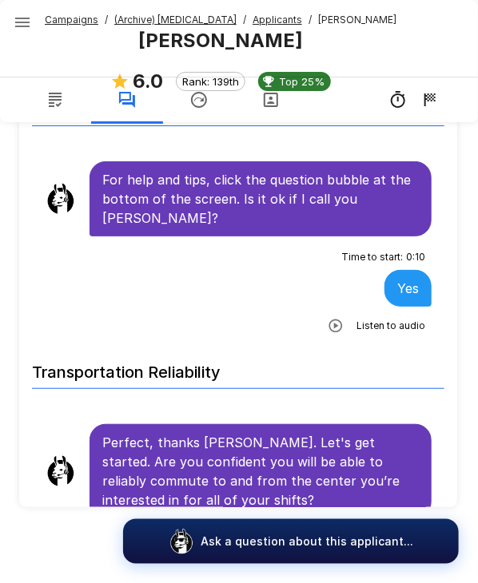
click at [253, 18] on u "Applicants" at bounding box center [277, 20] width 50 height 12
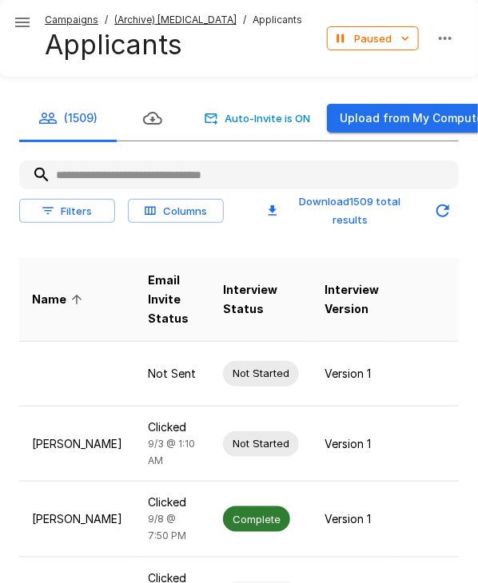
click at [137, 177] on input "text" at bounding box center [238, 175] width 439 height 29
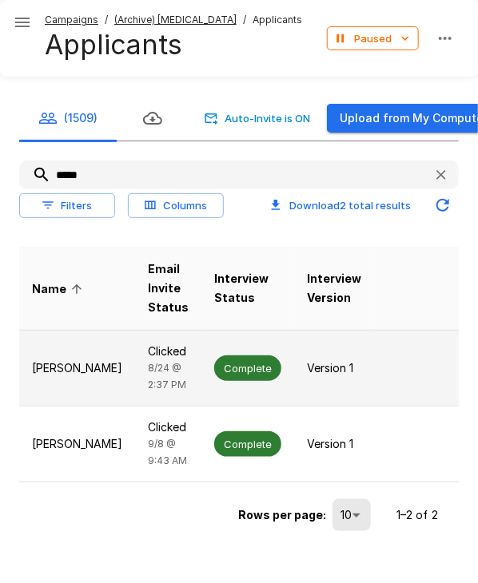
type input "*****"
click at [177, 388] on td "Clicked [DATE] 2:37 PM" at bounding box center [168, 369] width 66 height 76
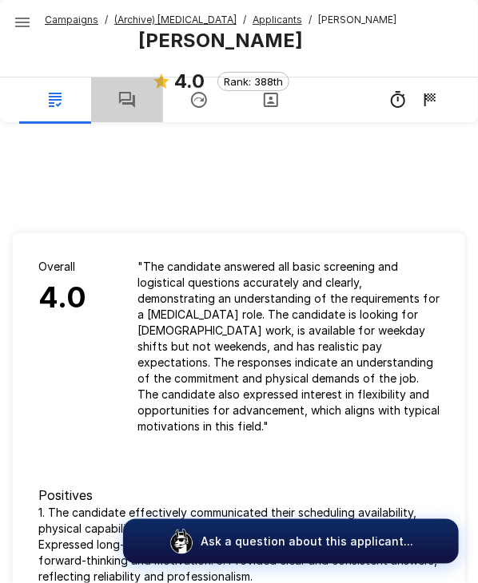
click at [136, 114] on button "button" at bounding box center [127, 100] width 72 height 45
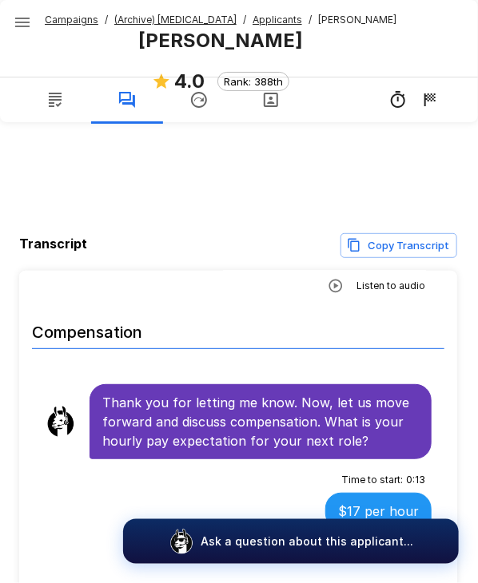
scroll to position [2739, 0]
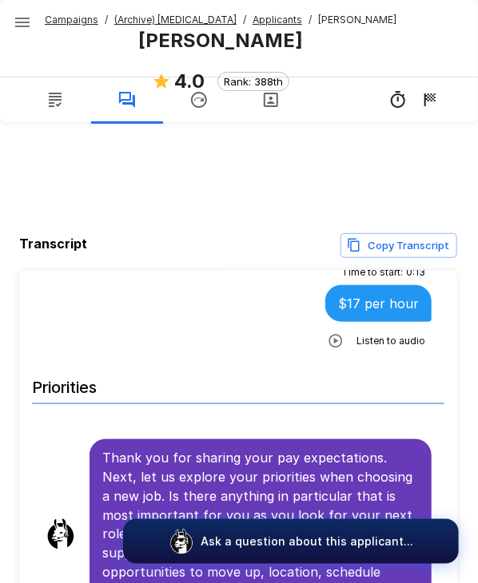
click at [259, 20] on u "Applicants" at bounding box center [277, 20] width 50 height 12
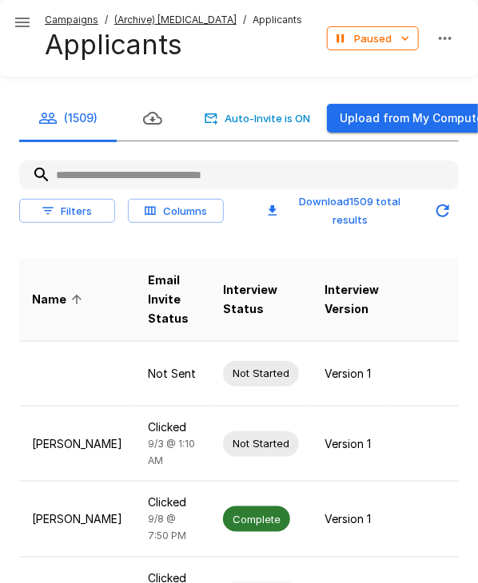
click at [141, 177] on input "text" at bounding box center [238, 175] width 439 height 29
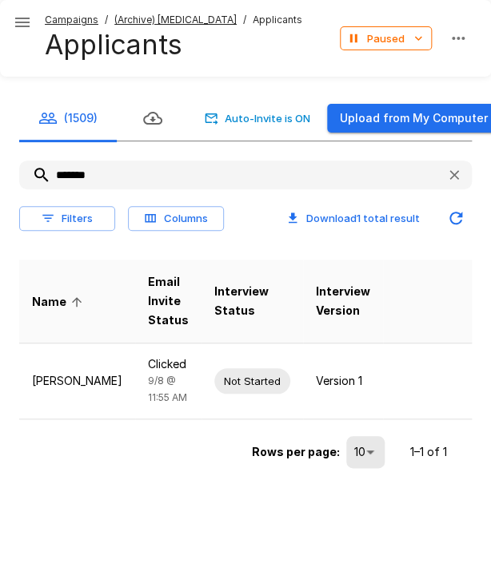
click at [141, 177] on input "*******" at bounding box center [226, 175] width 414 height 29
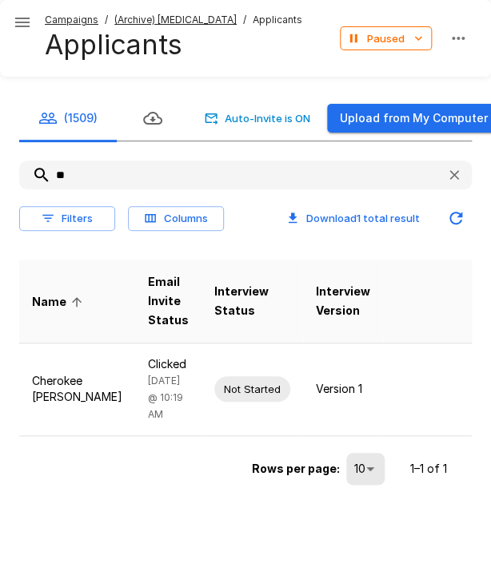
type input "*"
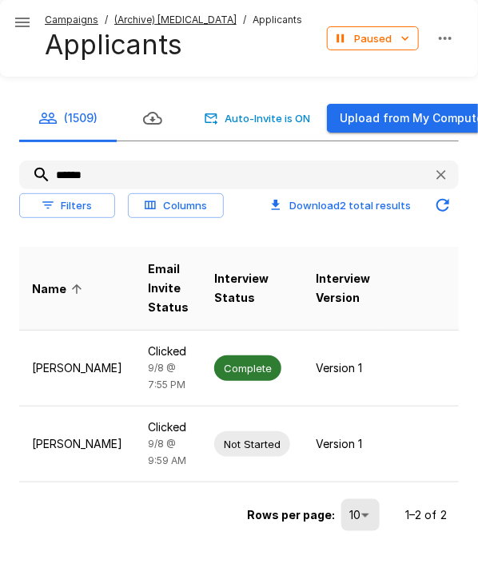
click at [122, 170] on input "******" at bounding box center [219, 175] width 401 height 29
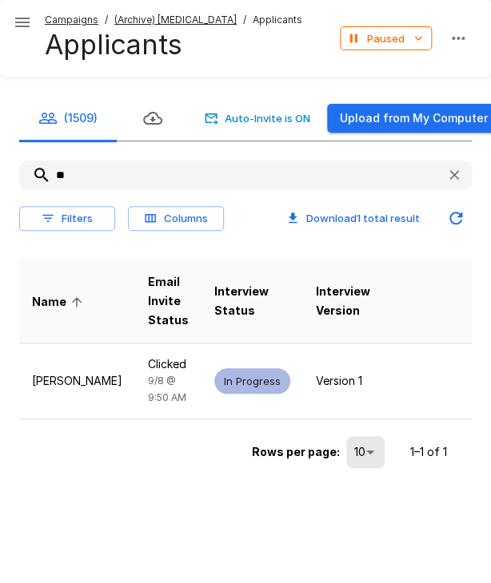
type input "*"
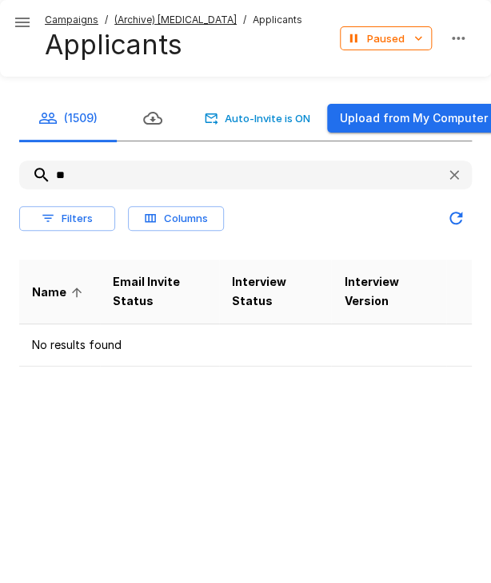
type input "*"
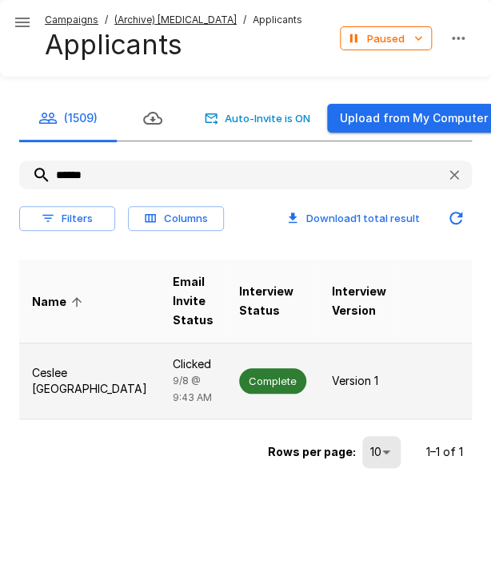
type input "******"
click at [226, 366] on td "Complete" at bounding box center [272, 382] width 93 height 76
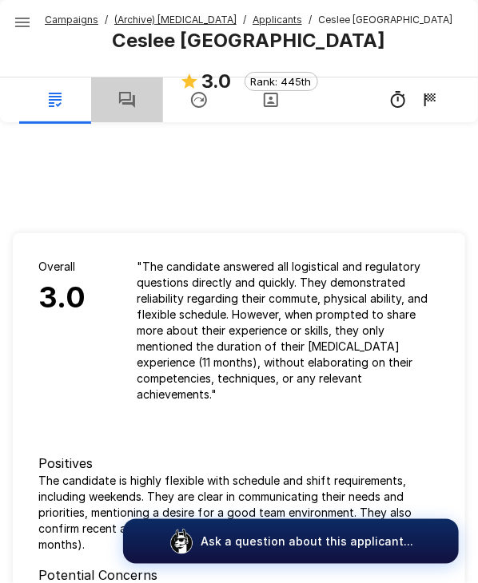
click at [132, 93] on icon "button" at bounding box center [126, 99] width 19 height 19
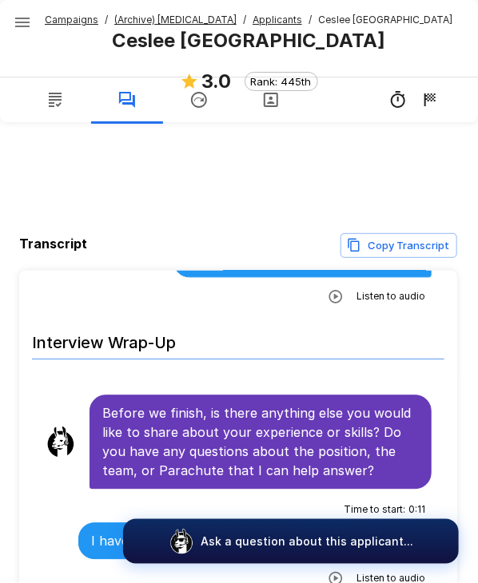
scroll to position [197, 0]
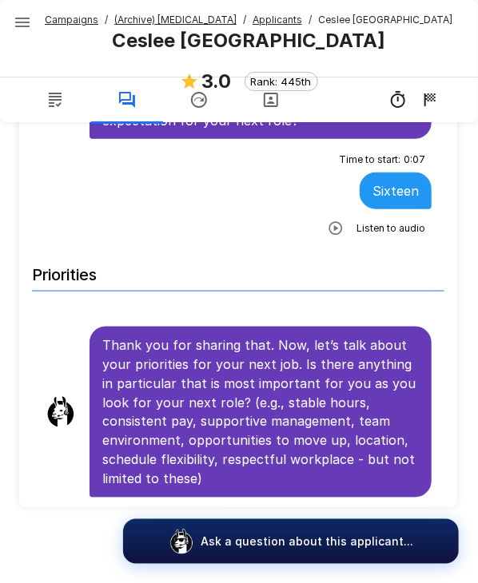
scroll to position [2629, 0]
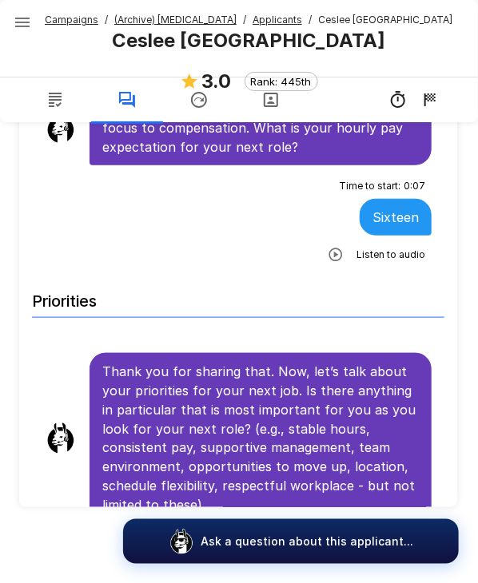
click at [252, 18] on u "Applicants" at bounding box center [277, 20] width 50 height 12
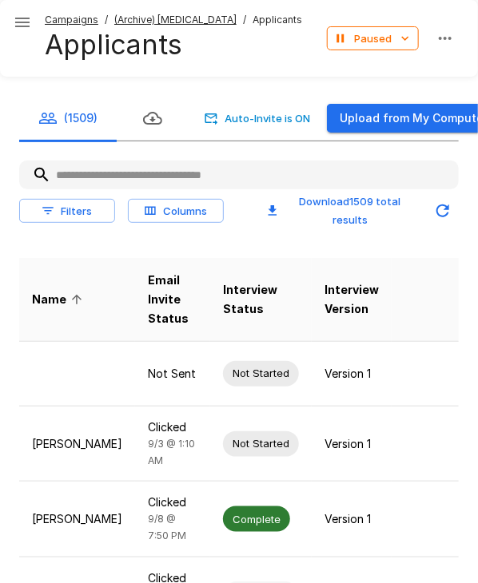
click at [160, 178] on input "text" at bounding box center [238, 175] width 439 height 29
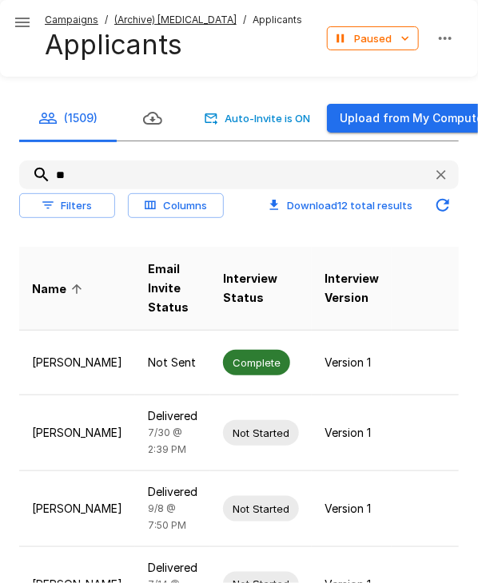
type input "*"
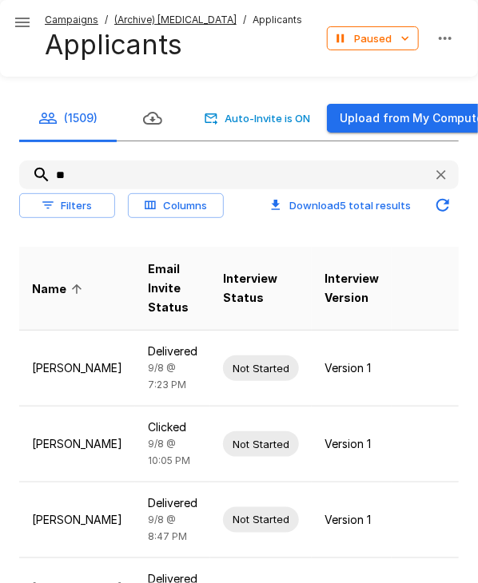
type input "*"
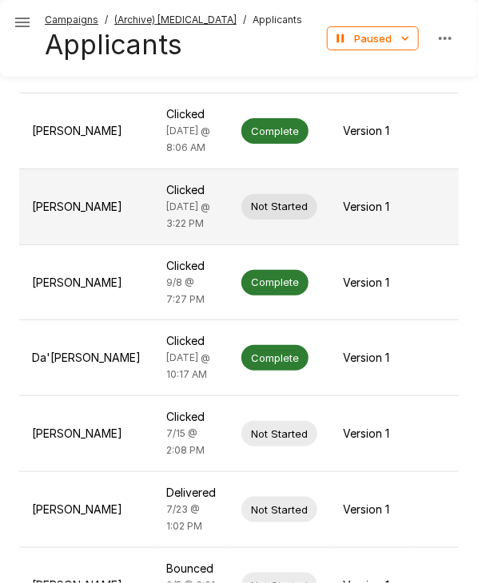
scroll to position [313, 0]
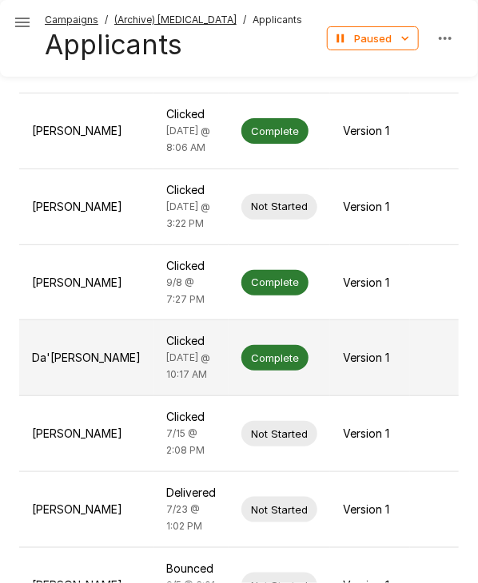
type input "****"
click at [241, 366] on span "Complete" at bounding box center [274, 358] width 67 height 15
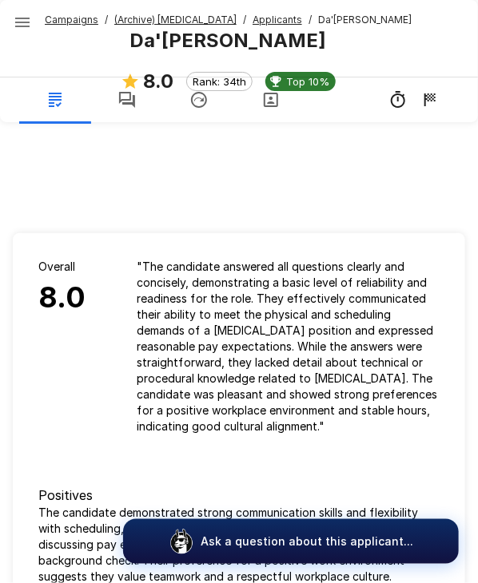
click at [128, 103] on icon "button" at bounding box center [127, 100] width 16 height 16
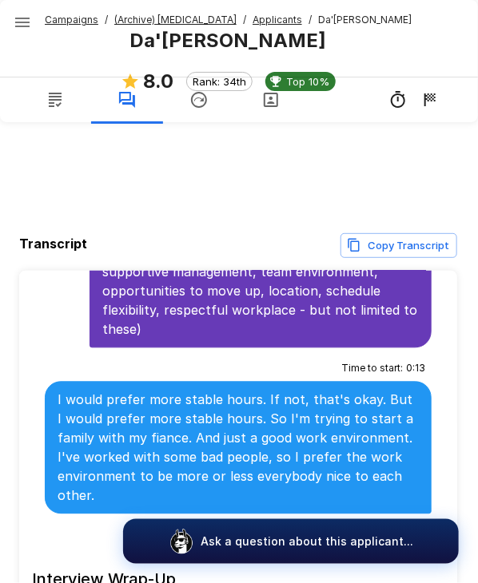
scroll to position [3103, 0]
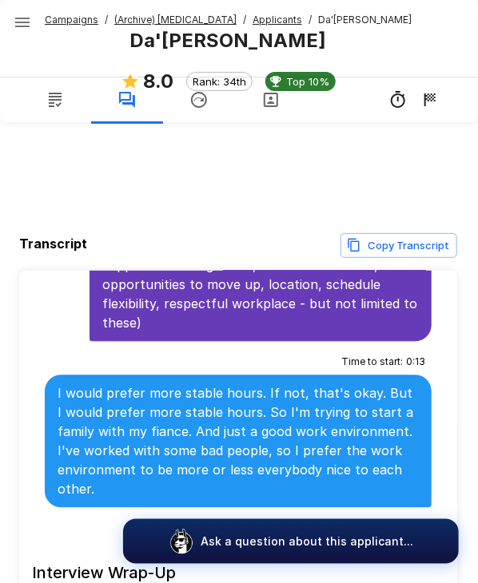
click at [252, 23] on u "Applicants" at bounding box center [277, 20] width 50 height 12
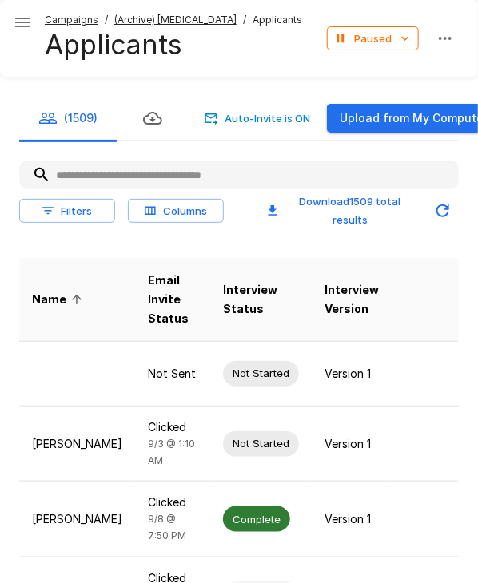
click at [117, 169] on input "text" at bounding box center [238, 175] width 439 height 29
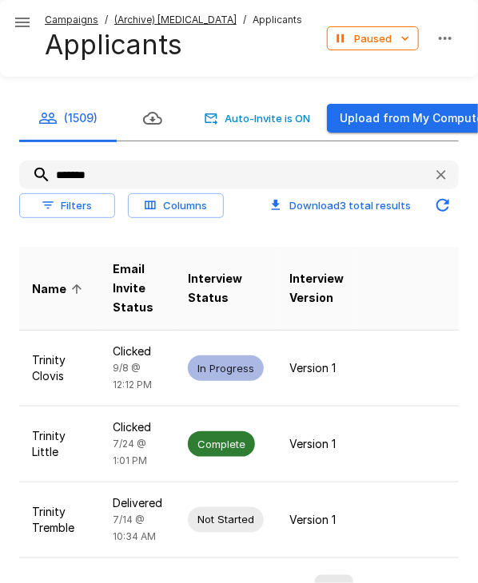
click at [96, 170] on input "*******" at bounding box center [219, 175] width 401 height 29
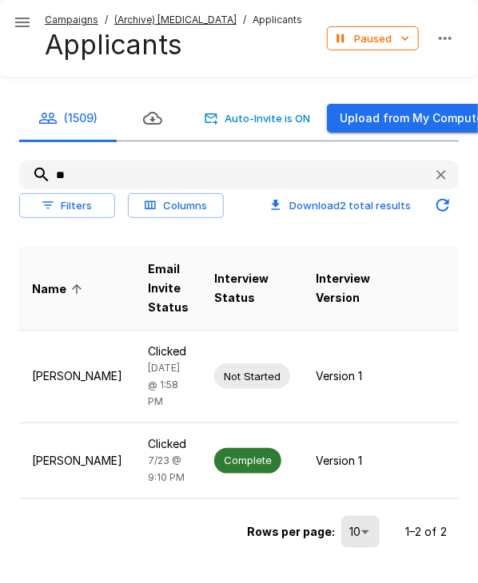
type input "*"
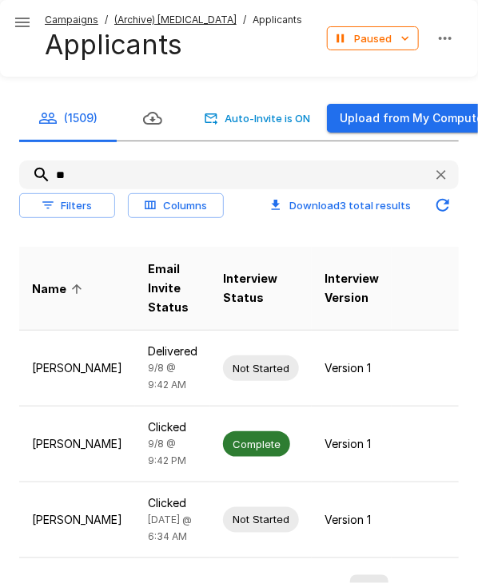
type input "*"
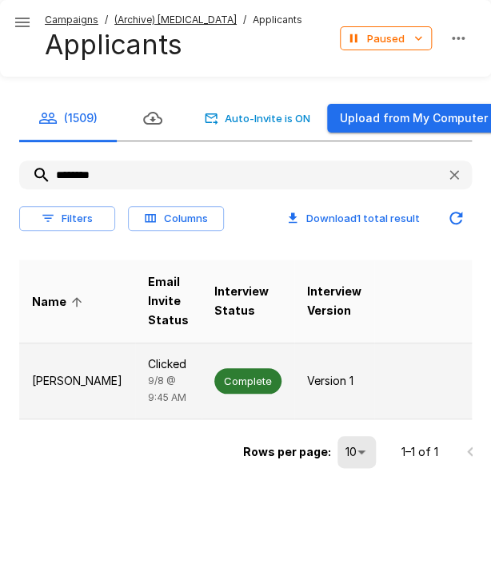
type input "********"
click at [221, 378] on span "Complete" at bounding box center [247, 381] width 67 height 15
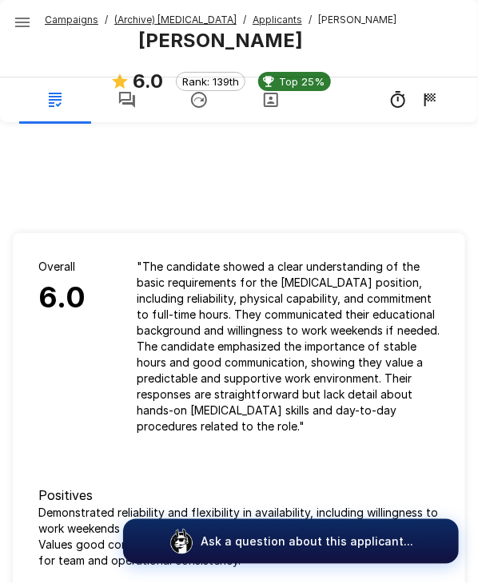
click at [134, 113] on button "button" at bounding box center [127, 100] width 72 height 45
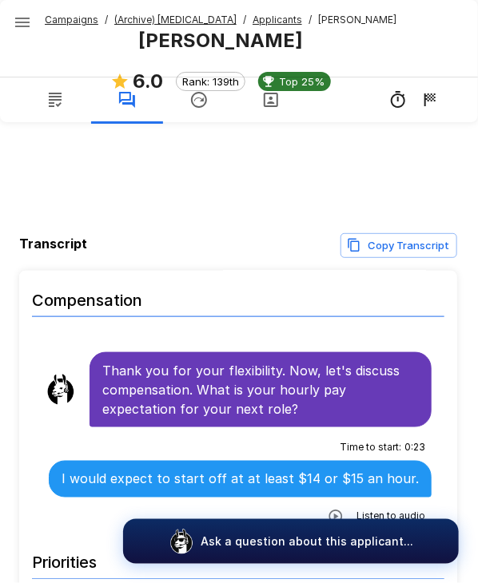
scroll to position [2812, 0]
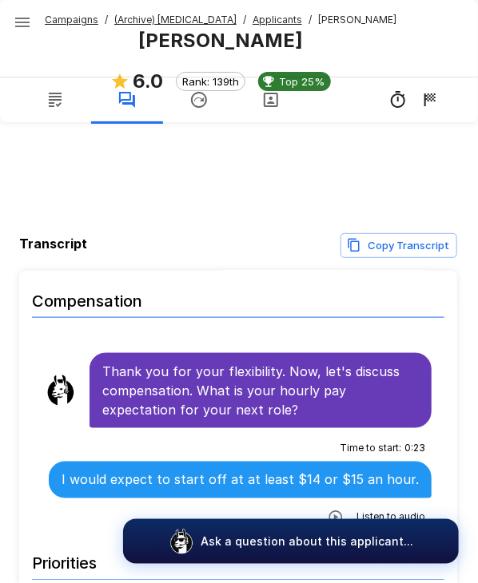
click at [252, 15] on u "Applicants" at bounding box center [277, 20] width 50 height 12
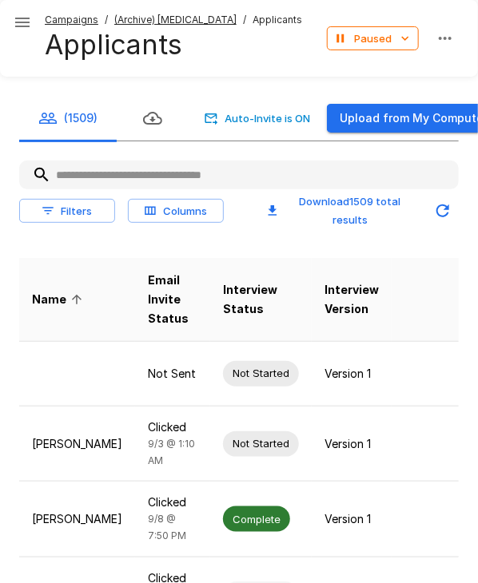
click at [85, 173] on input "text" at bounding box center [238, 175] width 439 height 29
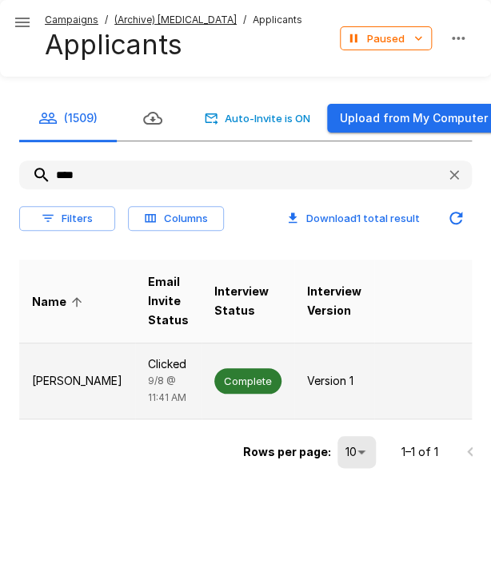
type input "****"
click at [214, 381] on span "Complete" at bounding box center [247, 381] width 67 height 15
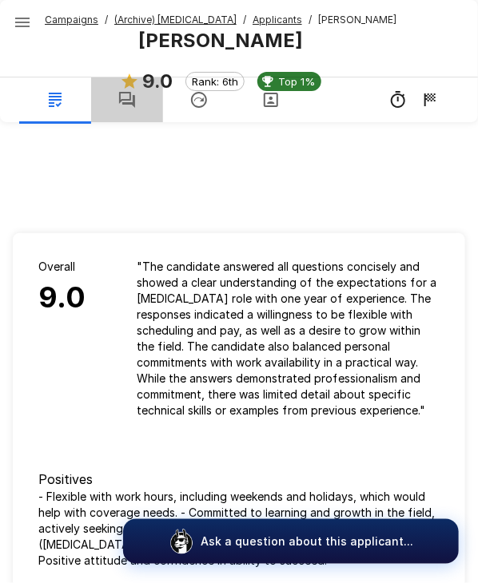
click at [143, 101] on button "button" at bounding box center [127, 100] width 72 height 45
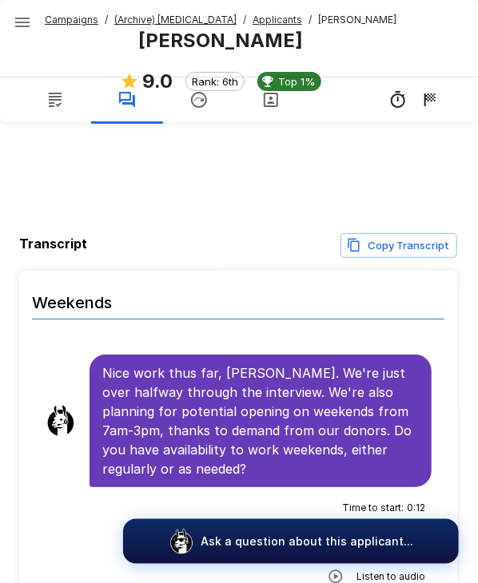
scroll to position [2490, 0]
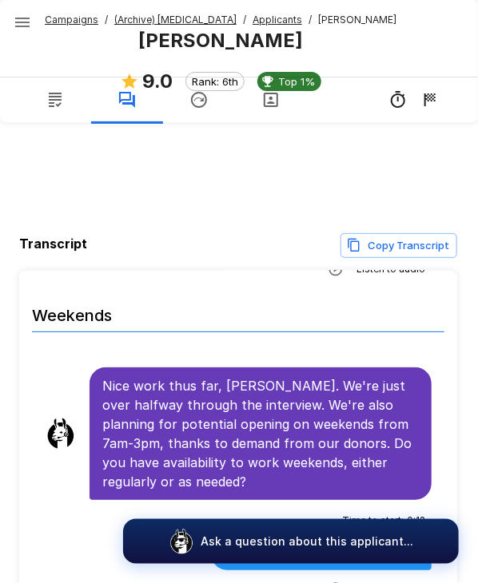
click at [255, 19] on u "Applicants" at bounding box center [277, 20] width 50 height 12
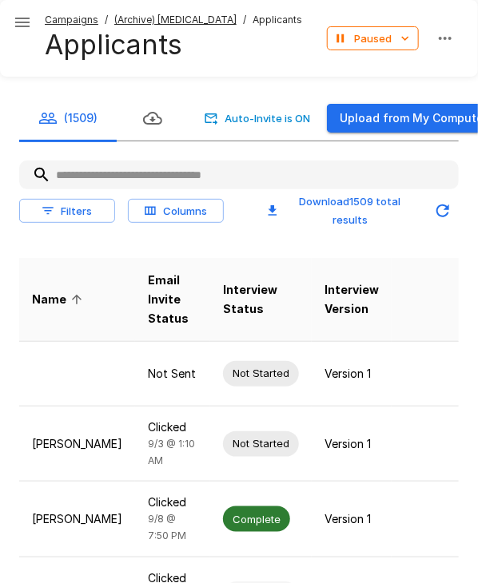
click at [105, 175] on input "text" at bounding box center [238, 175] width 439 height 29
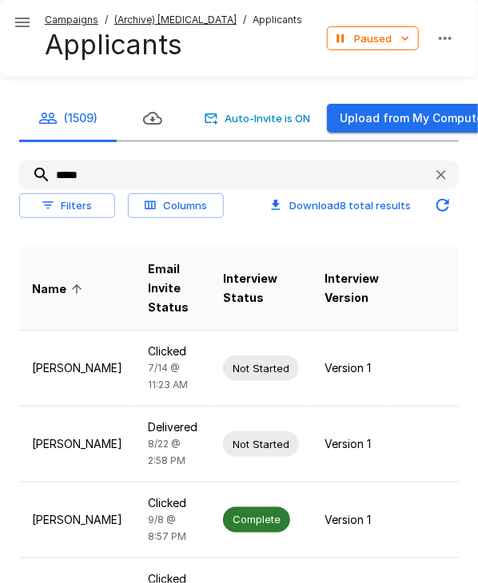
click at [81, 167] on input "*****" at bounding box center [219, 175] width 401 height 29
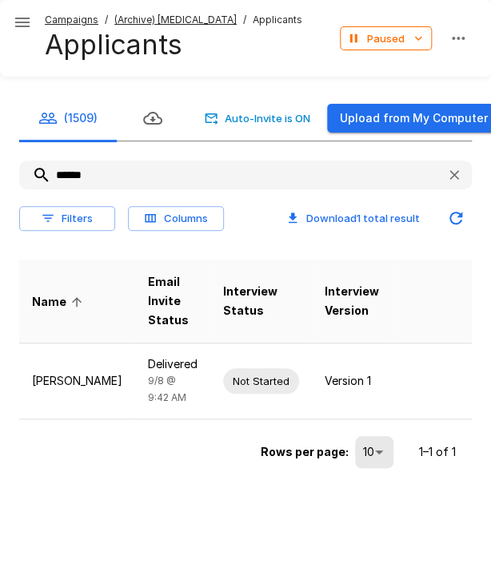
click at [81, 167] on input "******" at bounding box center [226, 175] width 414 height 29
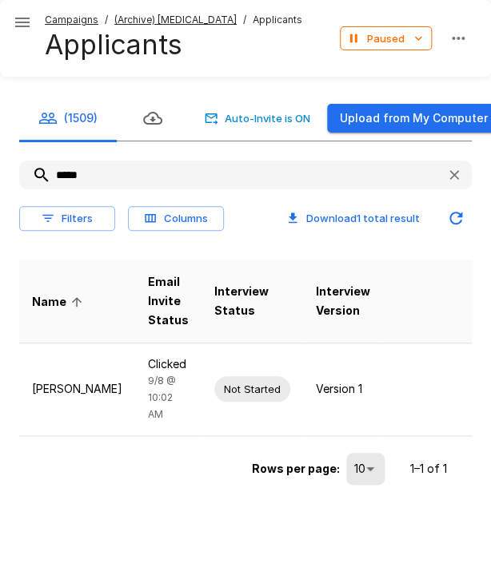
click at [81, 167] on input "*****" at bounding box center [226, 175] width 414 height 29
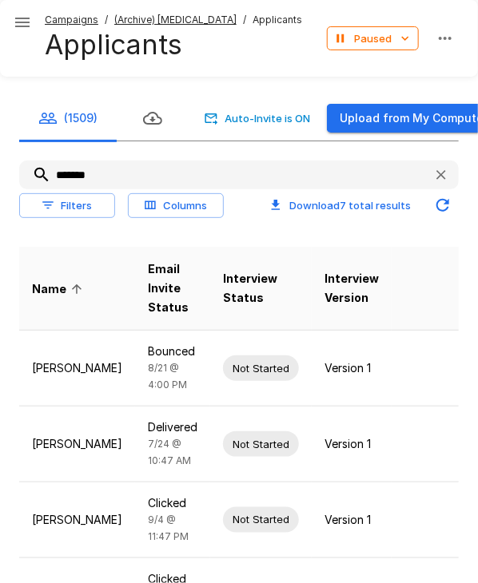
click at [88, 172] on input "*******" at bounding box center [219, 175] width 401 height 29
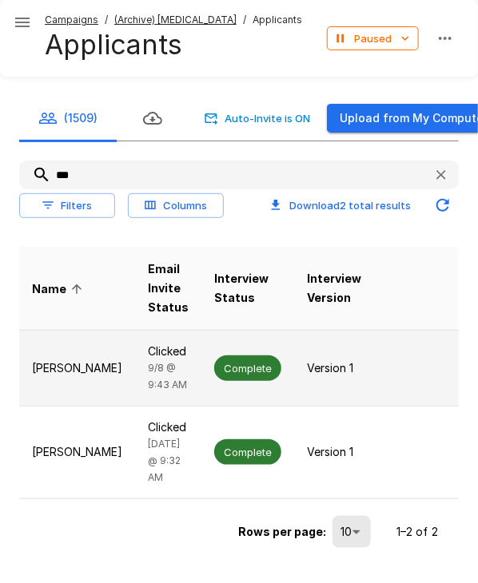
type input "***"
click at [215, 376] on span "Complete" at bounding box center [247, 368] width 67 height 15
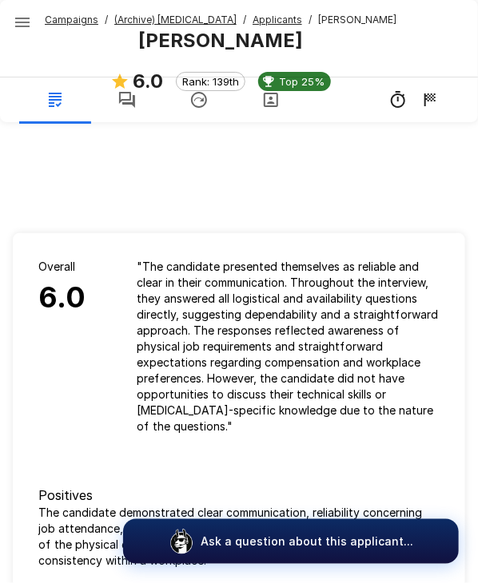
click at [137, 101] on button "button" at bounding box center [127, 100] width 72 height 45
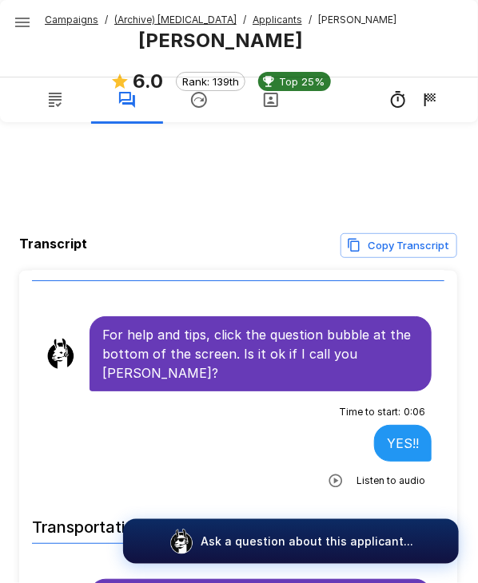
scroll to position [40, 0]
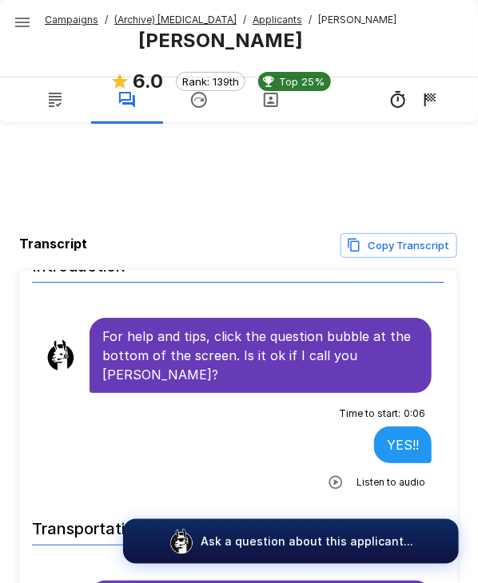
click at [328, 476] on icon "button" at bounding box center [336, 483] width 16 height 16
click at [262, 476] on icon "button" at bounding box center [270, 484] width 16 height 16
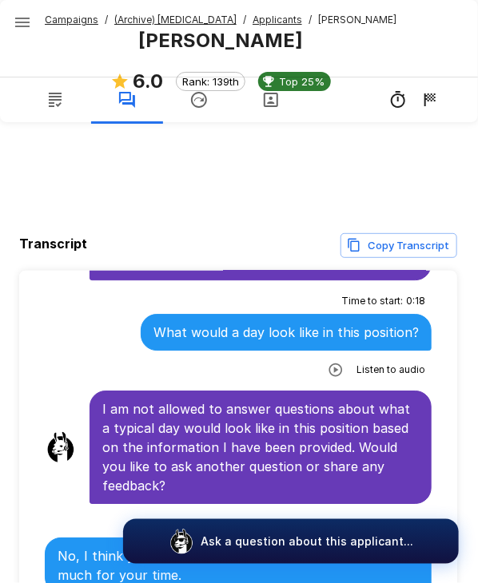
scroll to position [3429, 0]
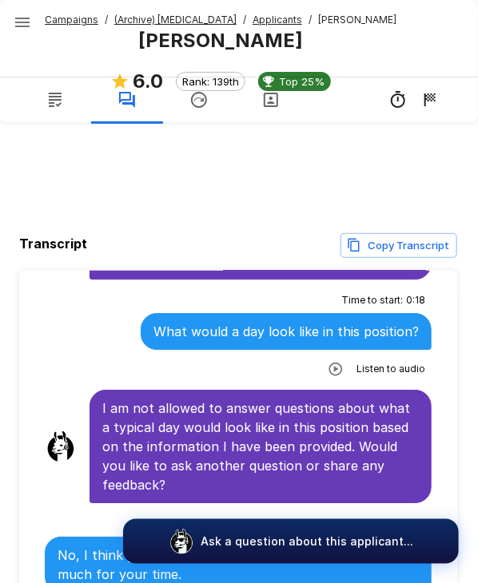
click at [252, 22] on u "Applicants" at bounding box center [277, 20] width 50 height 12
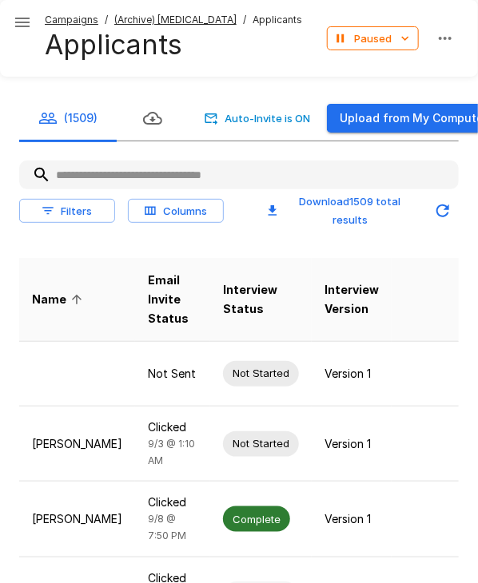
drag, startPoint x: 144, startPoint y: 180, endPoint x: 115, endPoint y: 180, distance: 28.8
click at [115, 180] on input "text" at bounding box center [238, 175] width 439 height 29
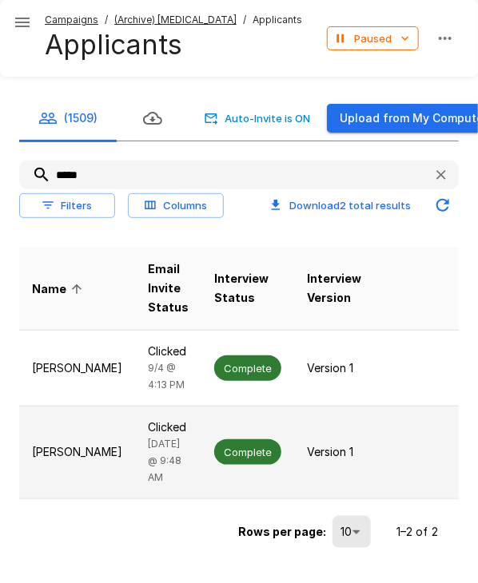
type input "*****"
click at [201, 448] on td "Complete" at bounding box center [247, 452] width 93 height 93
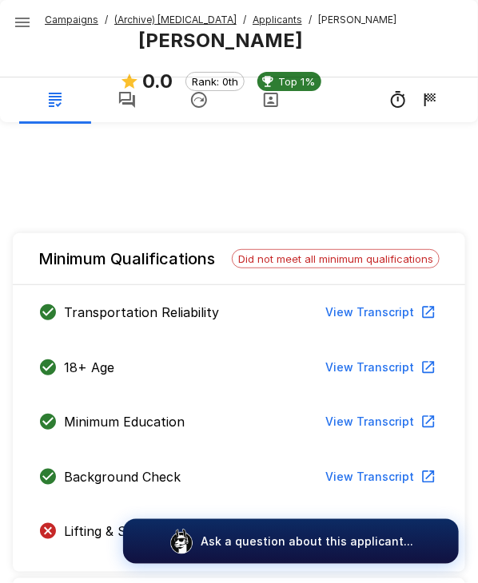
click at [324, 258] on span "Did not meet all minimum qualifications" at bounding box center [336, 258] width 206 height 13
click at [143, 95] on button "button" at bounding box center [127, 100] width 72 height 45
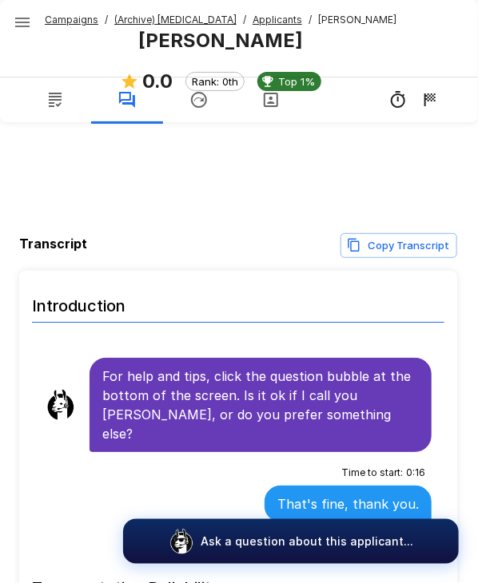
click at [65, 93] on button "button" at bounding box center [55, 100] width 72 height 45
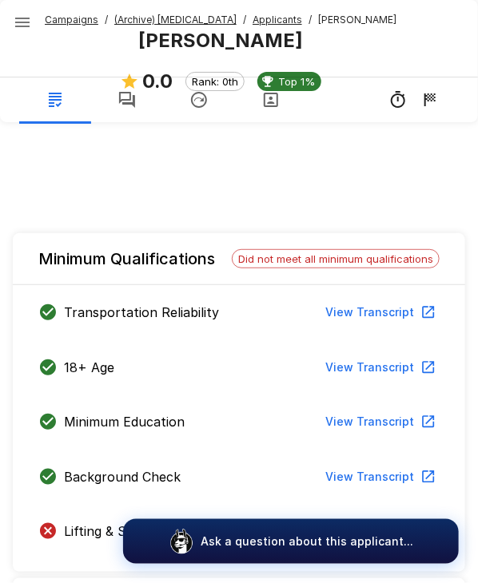
click at [269, 20] on u "Applicants" at bounding box center [277, 20] width 50 height 12
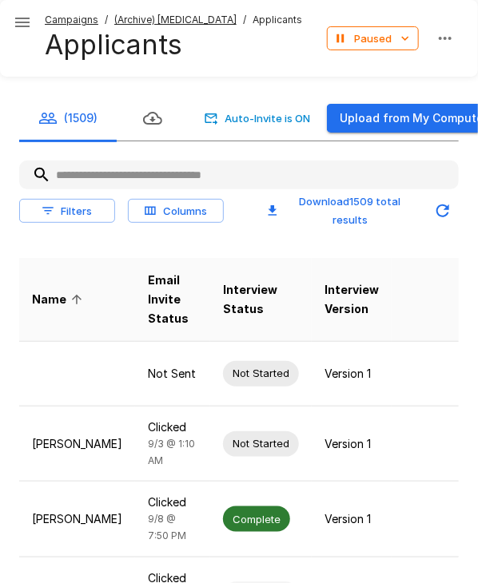
click at [160, 177] on input "text" at bounding box center [238, 175] width 439 height 29
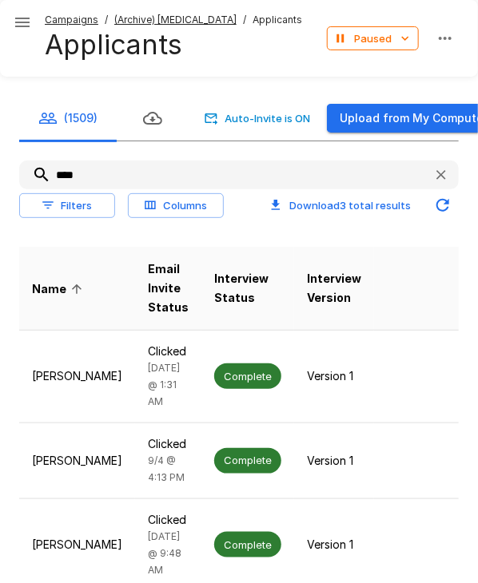
click at [65, 173] on input "****" at bounding box center [219, 175] width 401 height 29
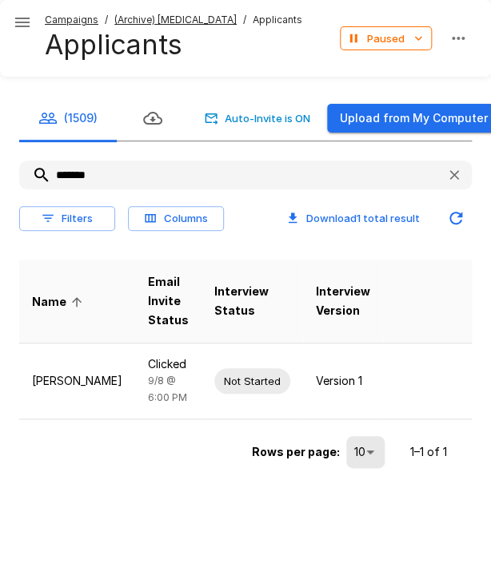
click at [65, 173] on input "*******" at bounding box center [226, 175] width 414 height 29
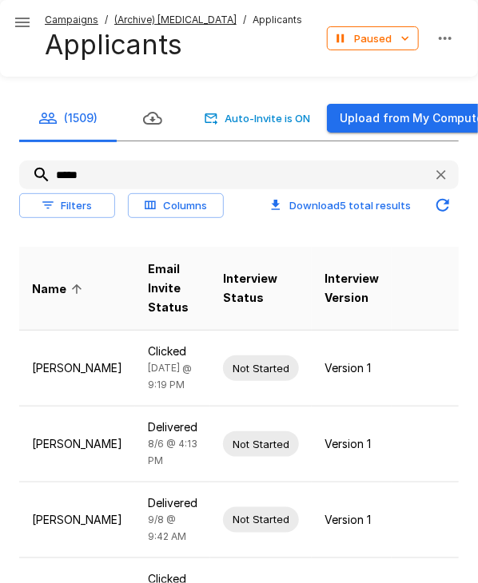
click at [65, 173] on input "*****" at bounding box center [219, 175] width 401 height 29
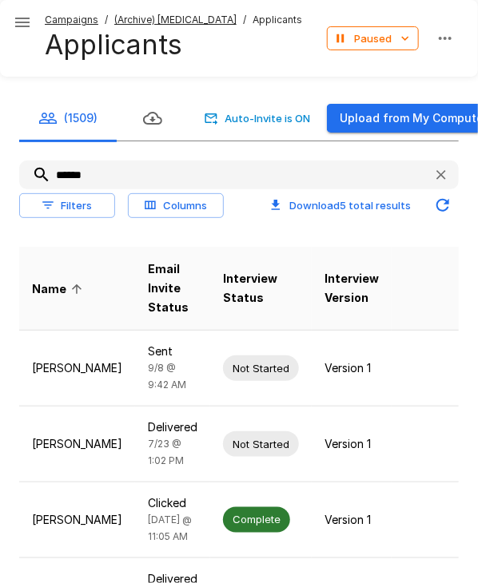
click at [70, 173] on input "******" at bounding box center [219, 175] width 401 height 29
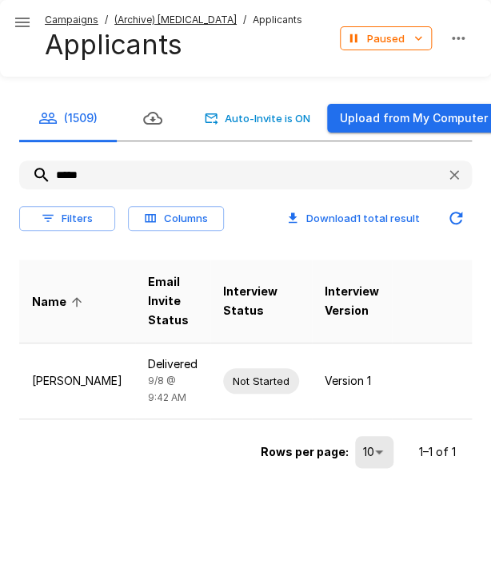
click at [70, 173] on input "*****" at bounding box center [226, 175] width 414 height 29
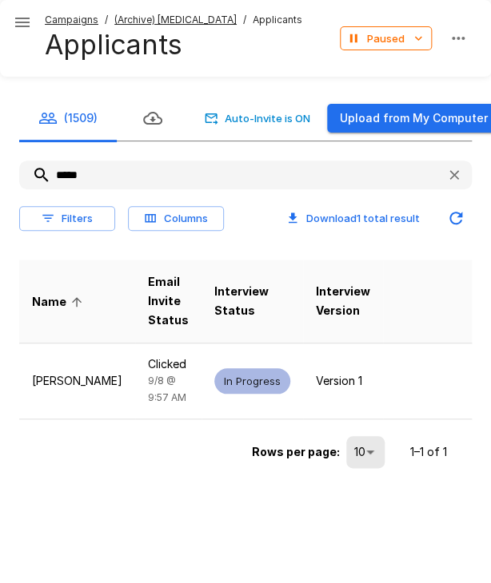
click at [74, 180] on input "*****" at bounding box center [226, 175] width 414 height 29
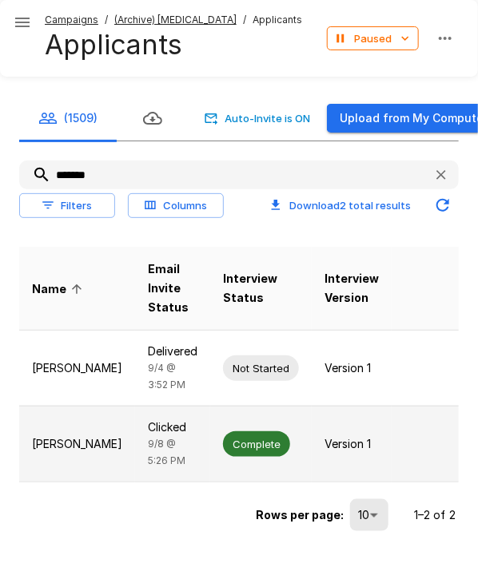
type input "*******"
click at [227, 452] on span "Complete" at bounding box center [256, 444] width 67 height 15
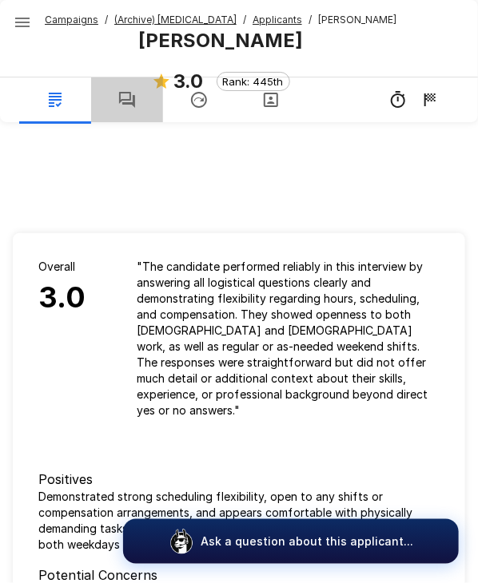
click at [129, 111] on button "button" at bounding box center [127, 100] width 72 height 45
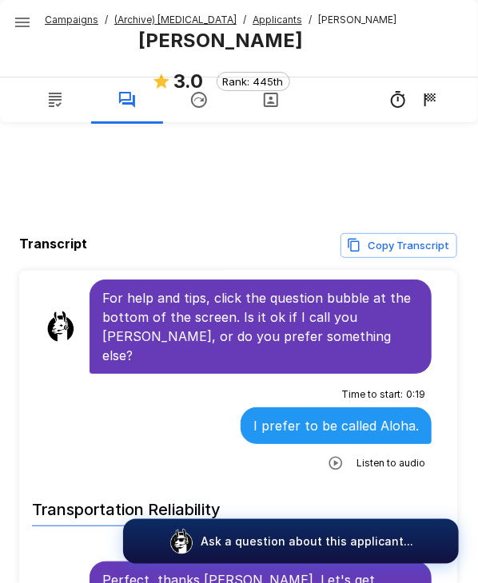
scroll to position [75, 0]
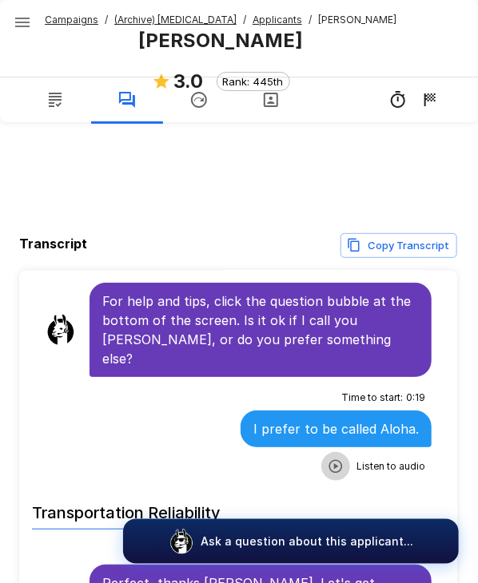
click at [329, 459] on icon "button" at bounding box center [336, 466] width 14 height 14
click at [262, 460] on icon "button" at bounding box center [270, 468] width 16 height 16
click at [229, 460] on icon "button" at bounding box center [237, 468] width 16 height 16
click at [264, 461] on icon "button" at bounding box center [271, 468] width 14 height 14
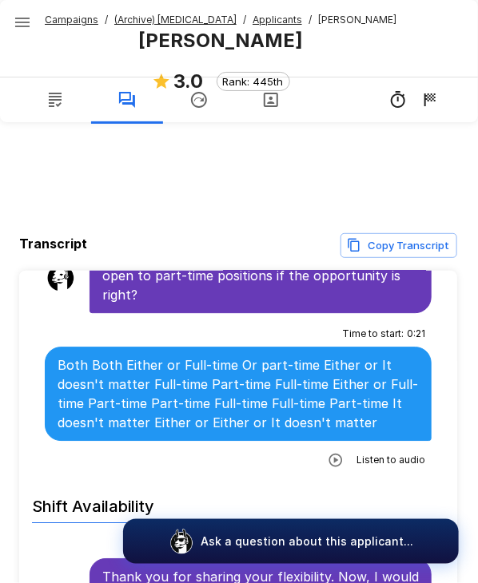
scroll to position [2130, 0]
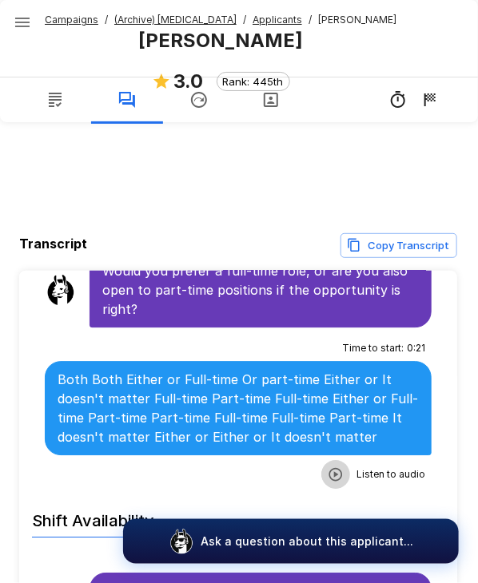
click at [329, 467] on button "button" at bounding box center [335, 474] width 29 height 29
click at [262, 468] on icon "button" at bounding box center [270, 476] width 16 height 16
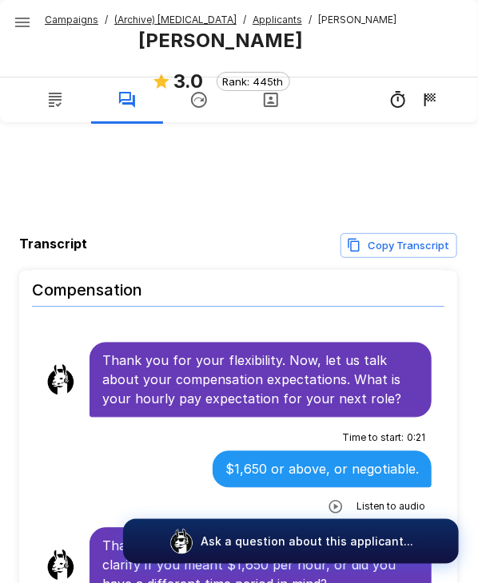
scroll to position [3046, 0]
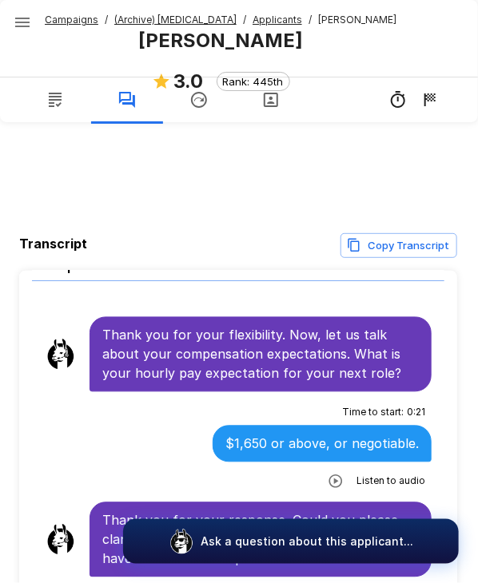
click at [328, 474] on icon "button" at bounding box center [336, 482] width 16 height 16
click at [264, 476] on icon "button" at bounding box center [271, 483] width 14 height 14
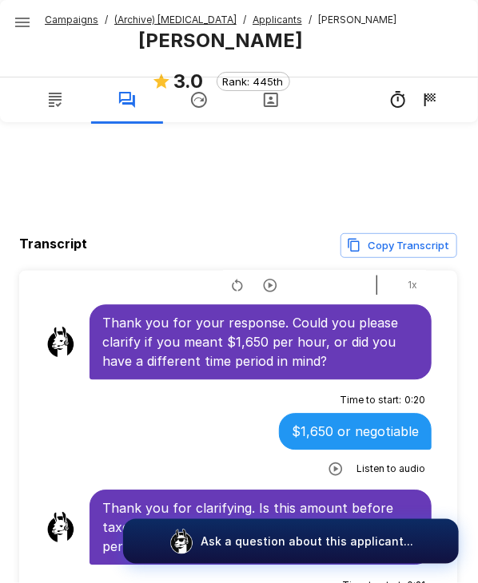
scroll to position [3242, 0]
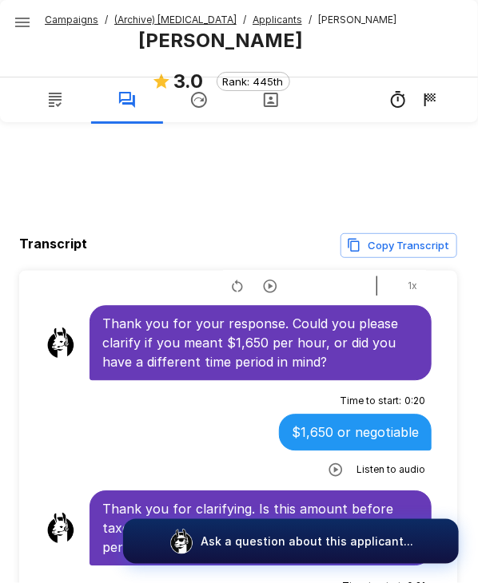
click at [329, 463] on icon "button" at bounding box center [336, 470] width 14 height 14
click at [264, 465] on icon "button" at bounding box center [271, 472] width 14 height 14
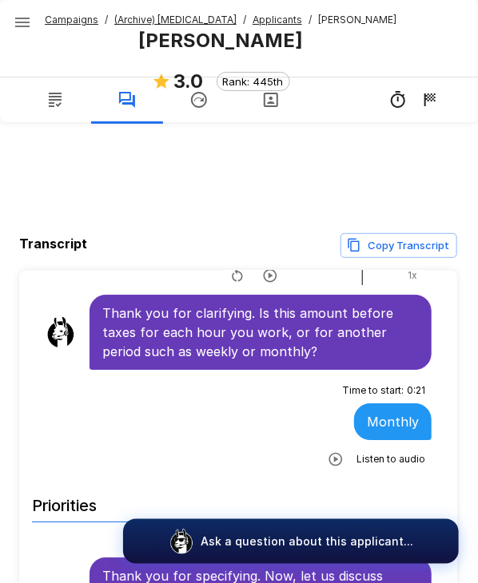
scroll to position [3439, 0]
click at [329, 452] on icon "button" at bounding box center [336, 459] width 14 height 14
click at [261, 451] on button "button" at bounding box center [270, 461] width 29 height 29
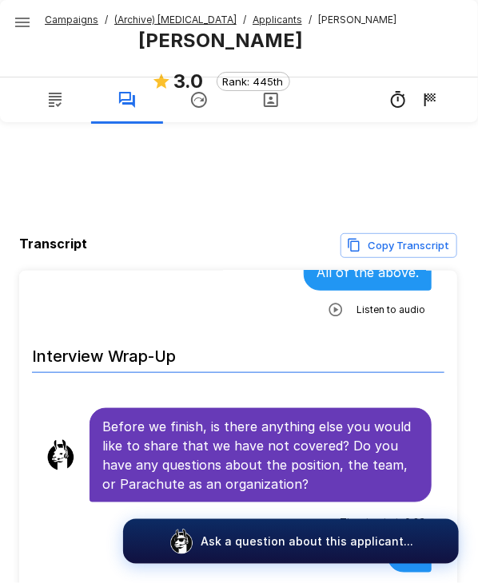
scroll to position [3947, 0]
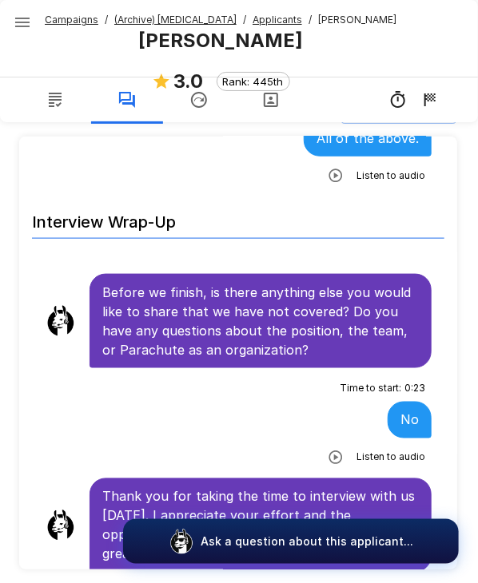
scroll to position [197, 0]
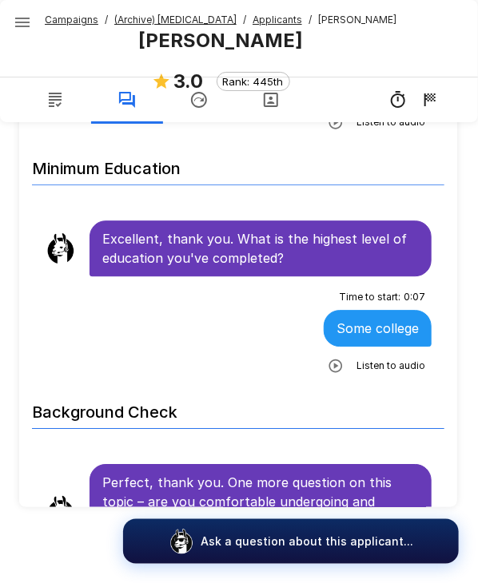
scroll to position [732, 0]
